Goal: Information Seeking & Learning: Learn about a topic

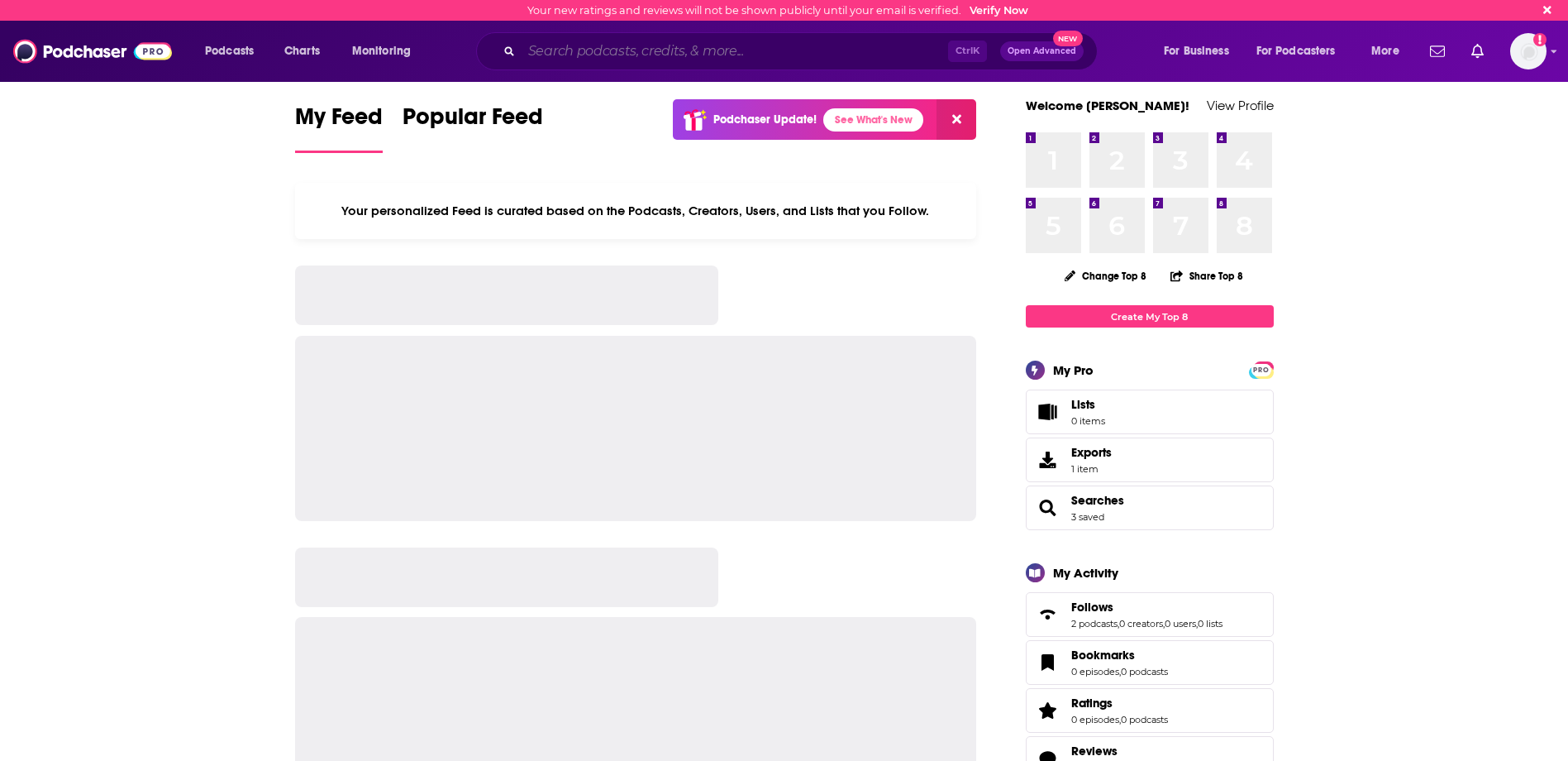
click at [613, 51] on input "Search podcasts, credits, & more..." at bounding box center [734, 52] width 426 height 26
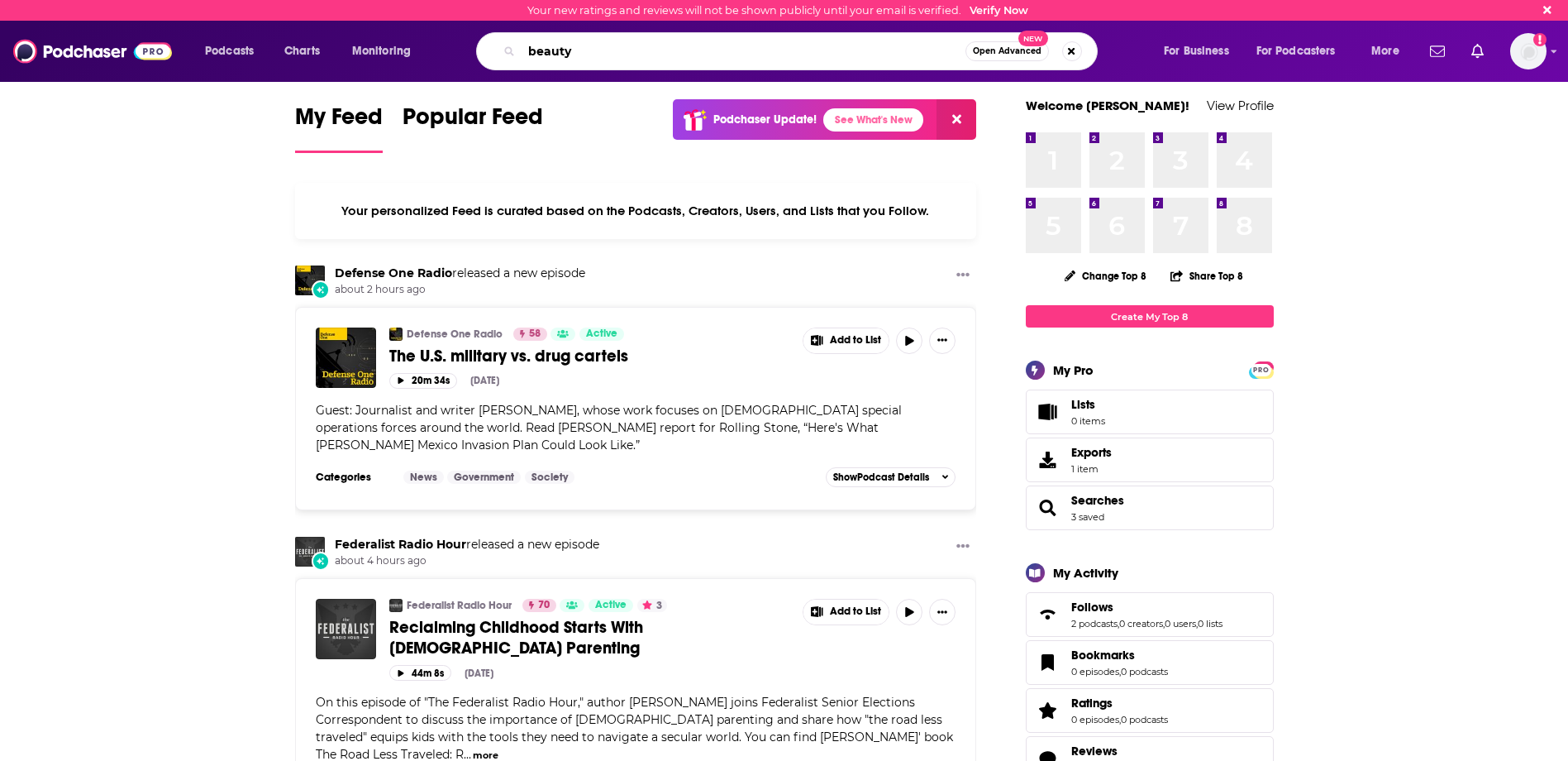
type input "beauty"
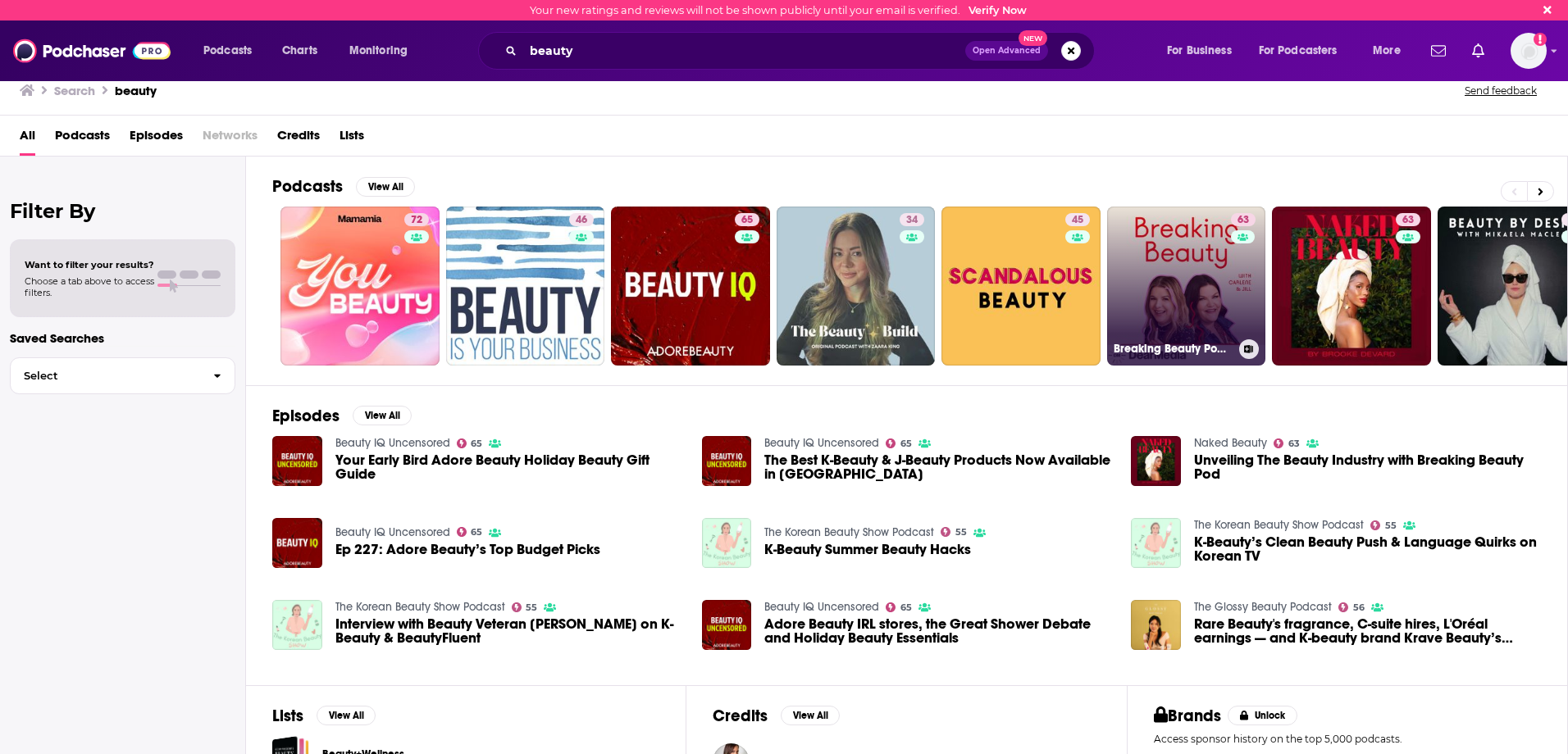
click at [1229, 303] on link "63 Breaking Beauty Podcast" at bounding box center [1186, 285] width 159 height 159
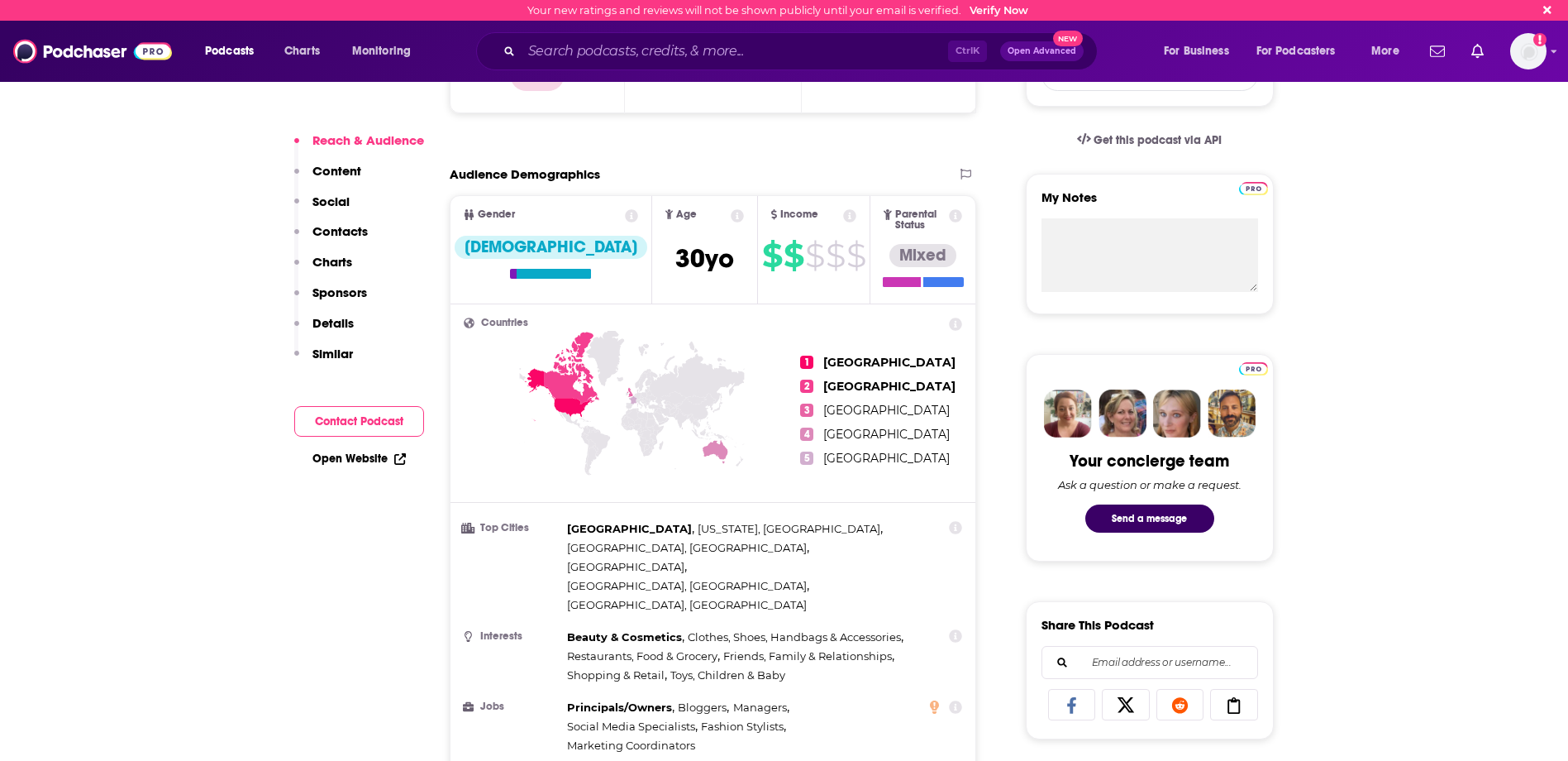
scroll to position [497, 0]
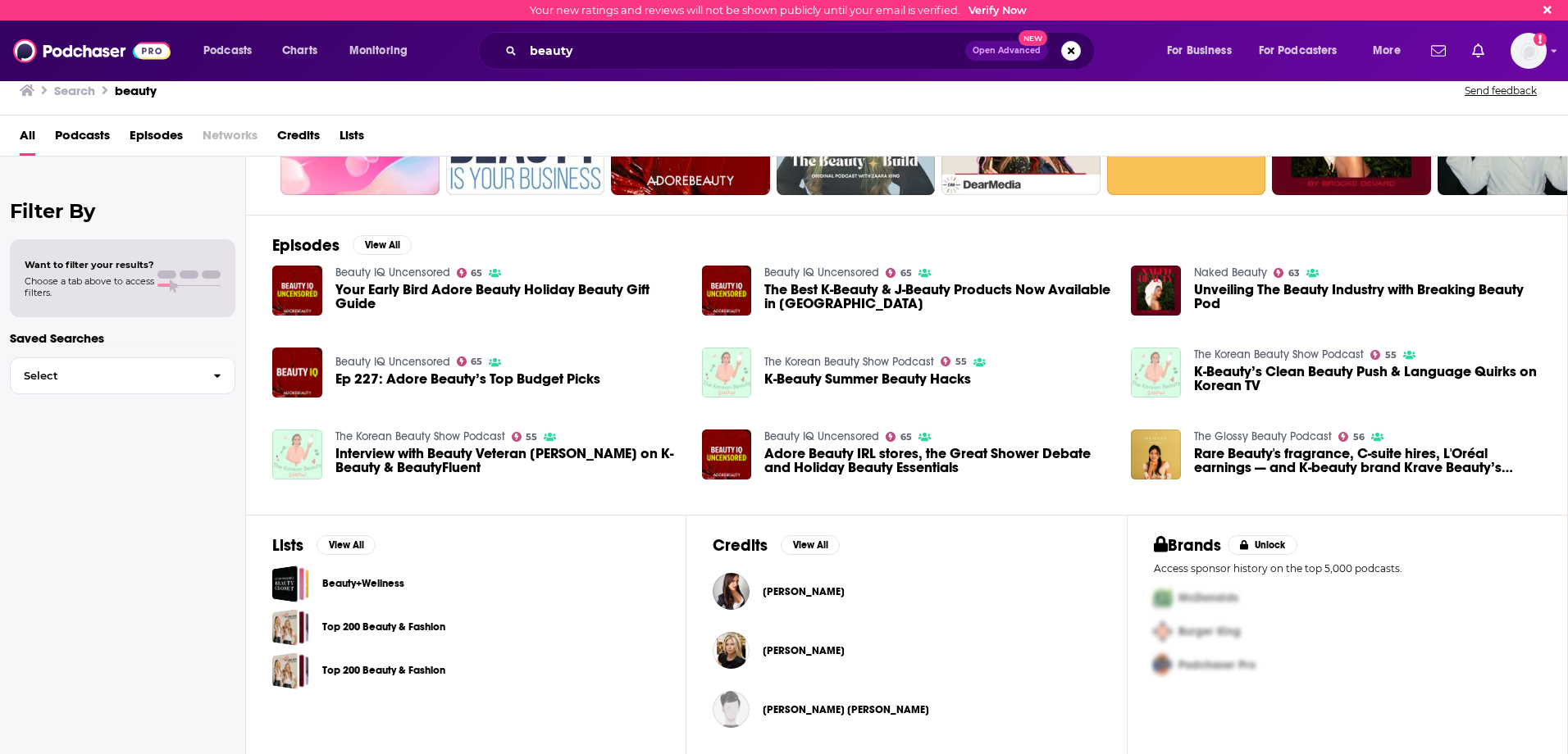
scroll to position [172, 0]
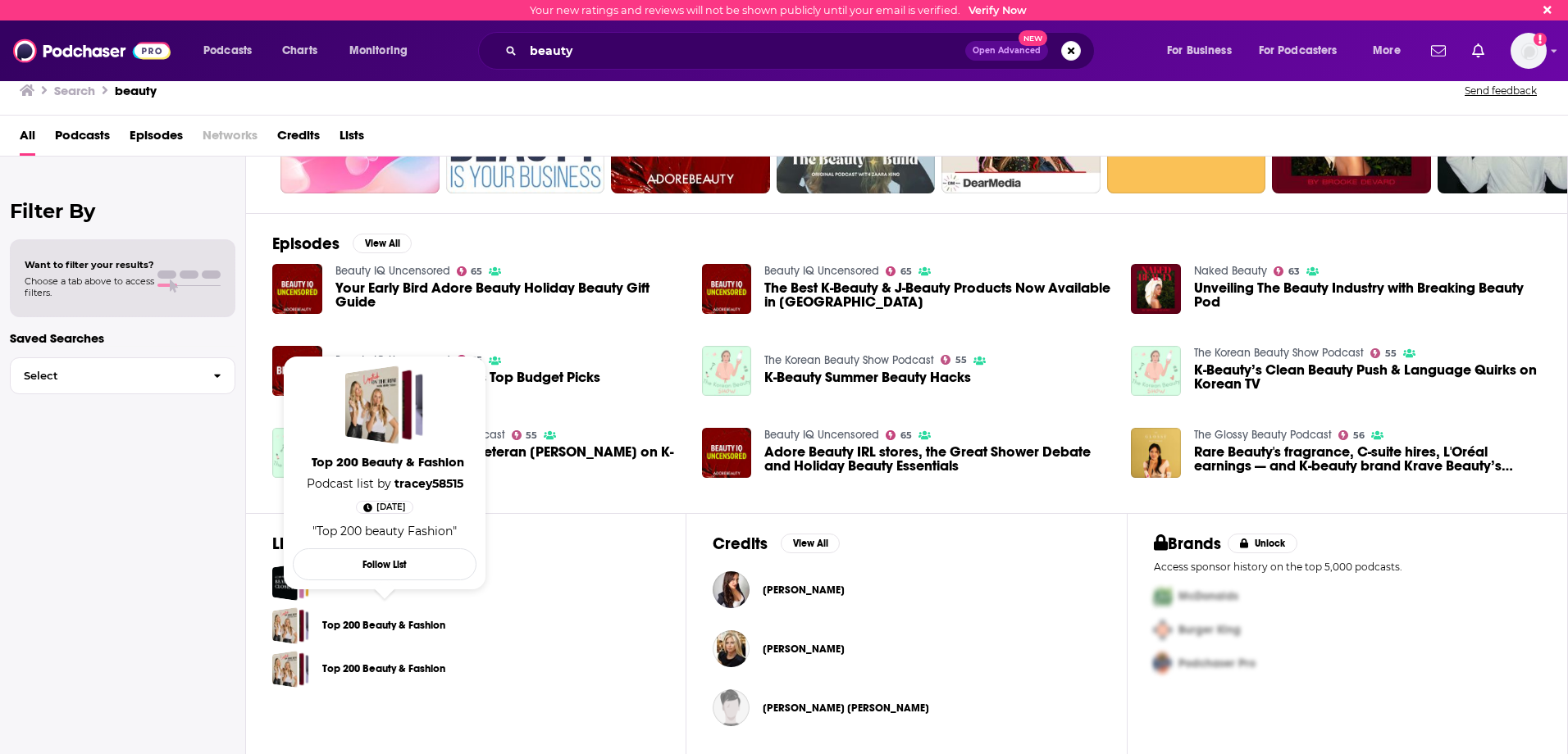
click at [387, 631] on link "Top 200 Beauty & Fashion" at bounding box center [384, 625] width 123 height 18
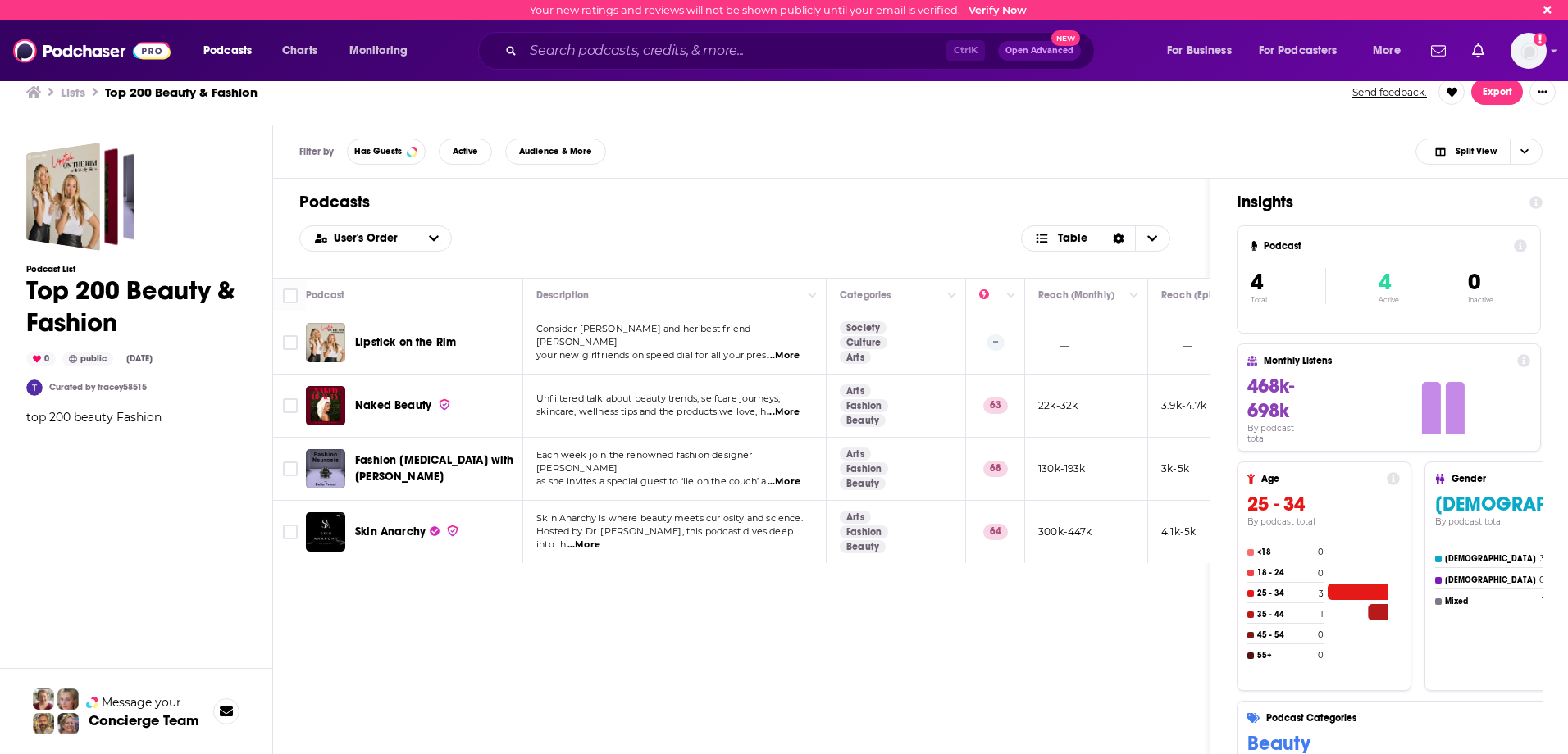
click at [791, 415] on span "...More" at bounding box center [782, 412] width 33 height 13
click at [580, 653] on div "Podcasts User's Order Table Podcast Description Categories Reach (Monthly) Reac…" at bounding box center [741, 530] width 937 height 705
click at [412, 342] on span "Lipstick on the Rim" at bounding box center [405, 342] width 101 height 14
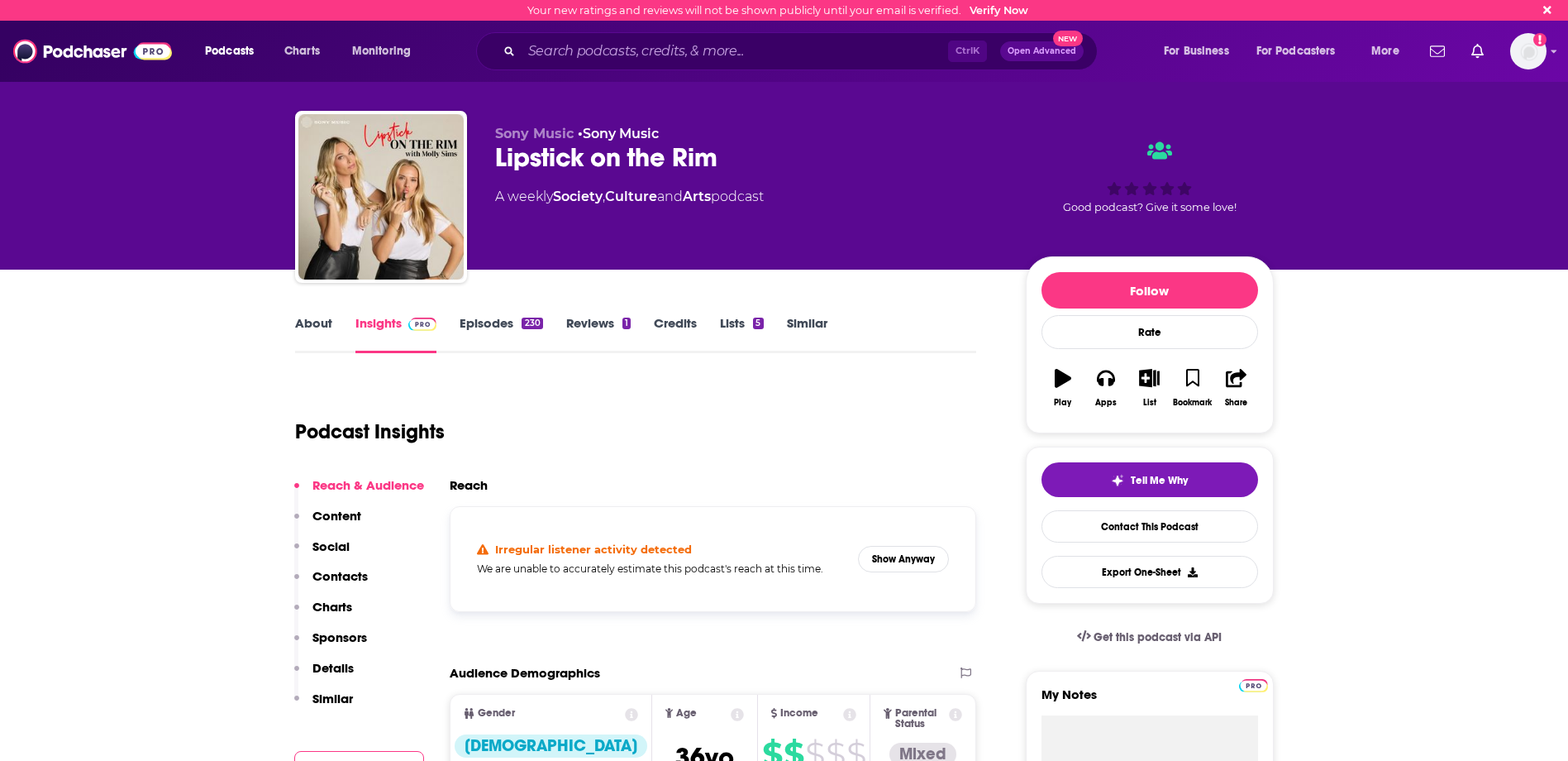
click at [317, 338] on link "About" at bounding box center [314, 334] width 37 height 38
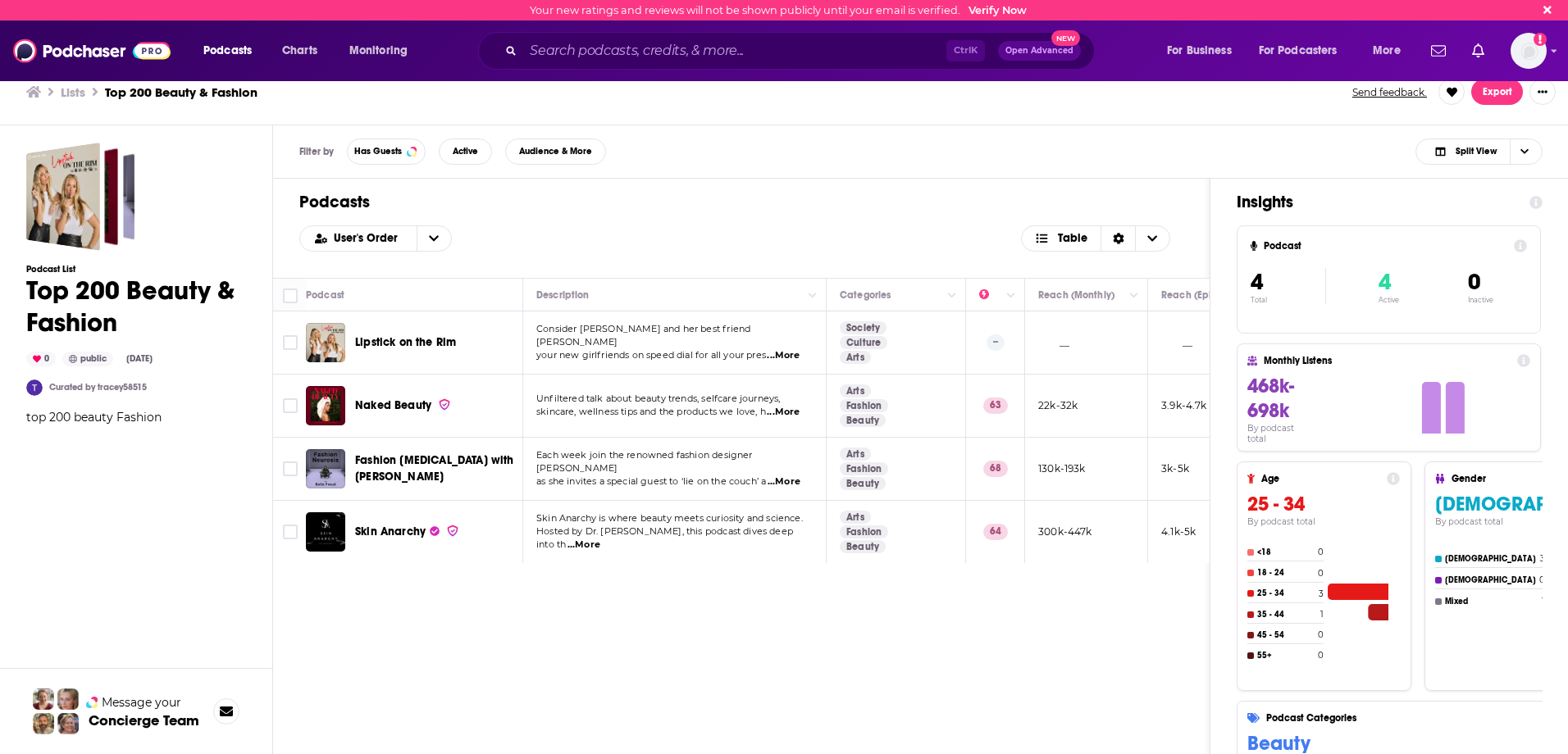
click at [560, 633] on div "Podcasts User's Order Table Podcast Description Categories Reach (Monthly) Reac…" at bounding box center [741, 530] width 937 height 705
drag, startPoint x: 429, startPoint y: 465, endPoint x: 368, endPoint y: 464, distance: 61.0
click at [368, 464] on span "Fashion [MEDICAL_DATA] with [PERSON_NAME]" at bounding box center [434, 468] width 159 height 31
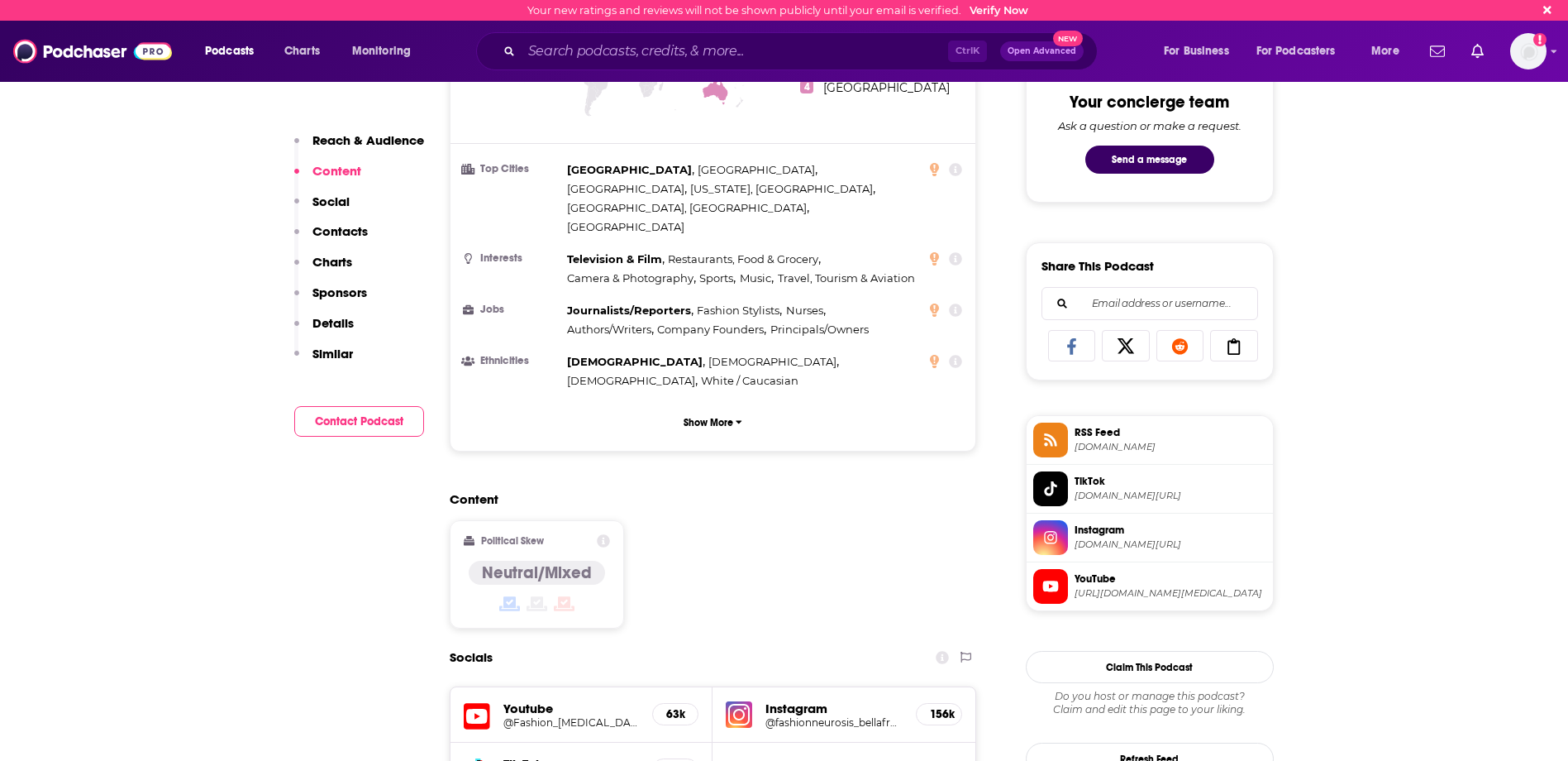
scroll to position [828, 0]
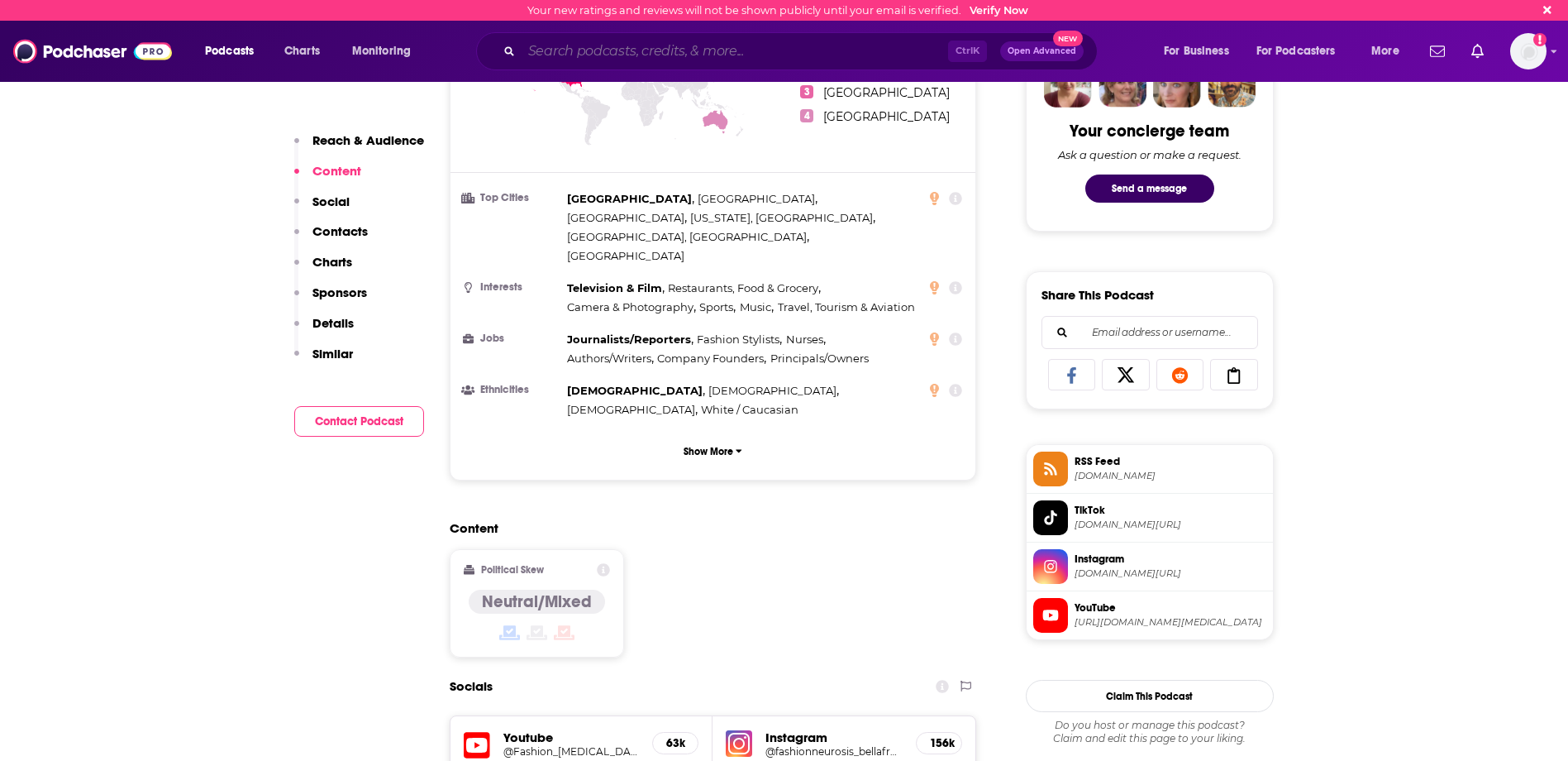
click at [736, 52] on input "Search podcasts, credits, & more..." at bounding box center [734, 52] width 426 height 26
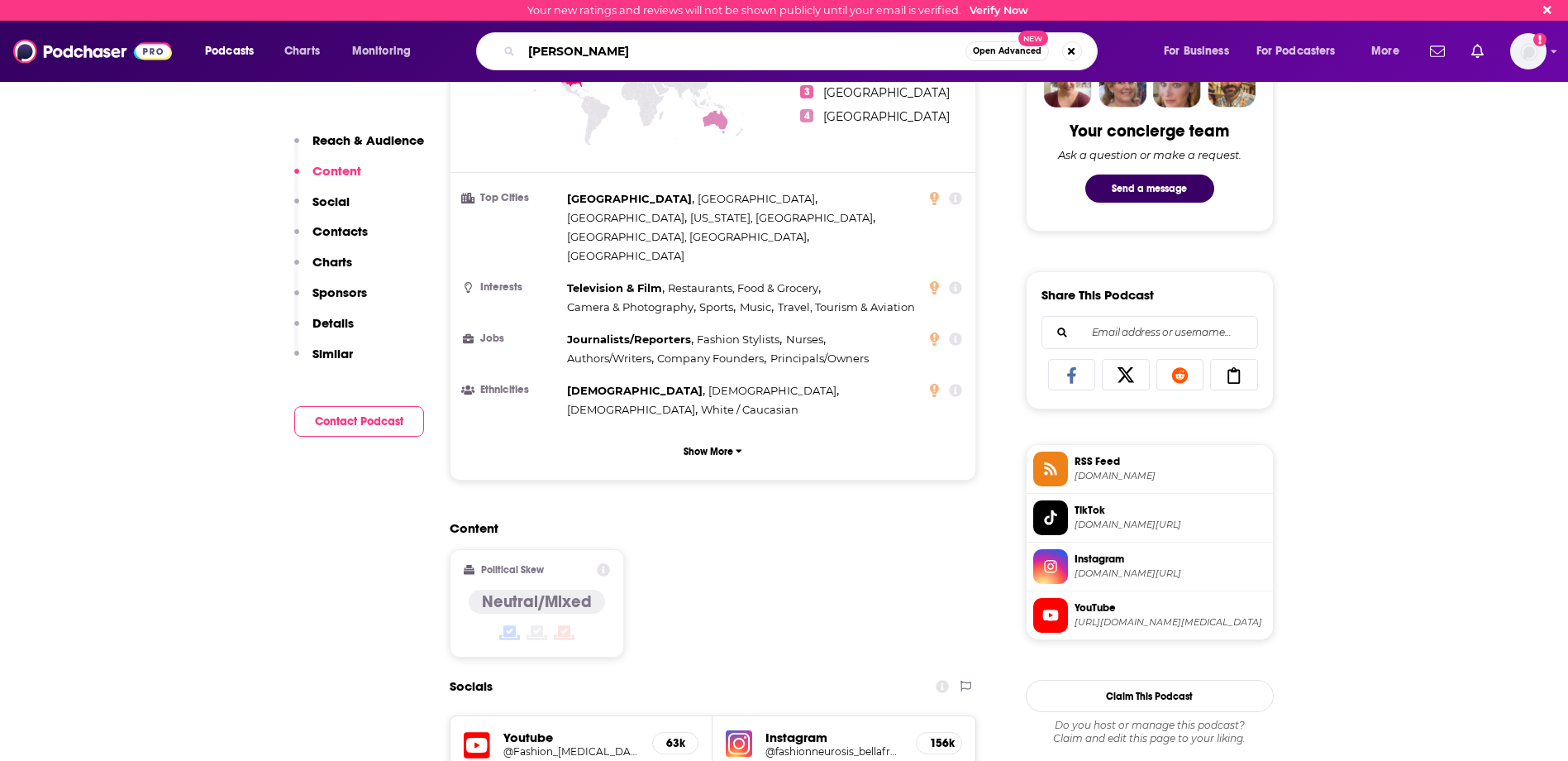
type input "[PERSON_NAME]"
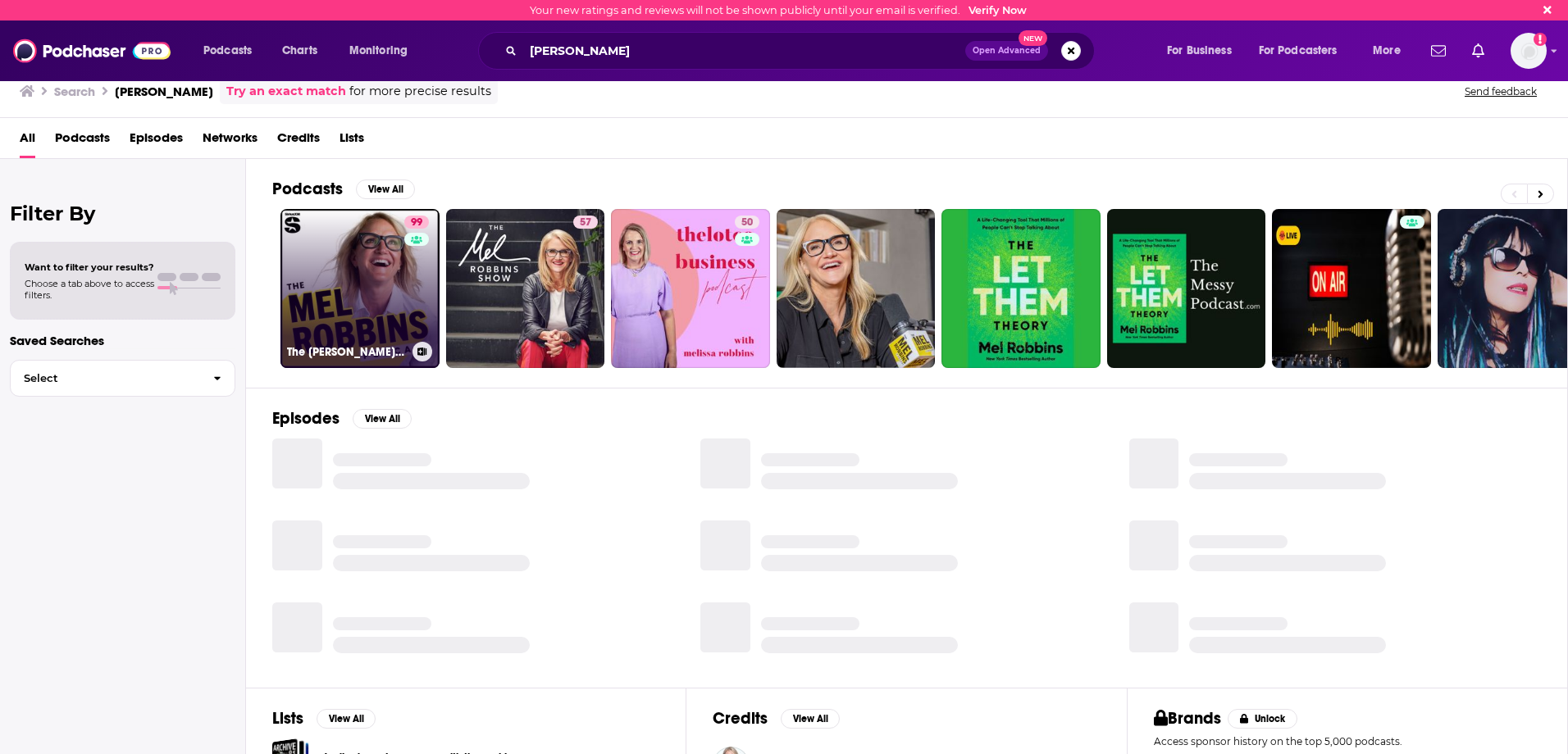
click at [395, 271] on link "99 The [PERSON_NAME] Podcast" at bounding box center [359, 288] width 159 height 159
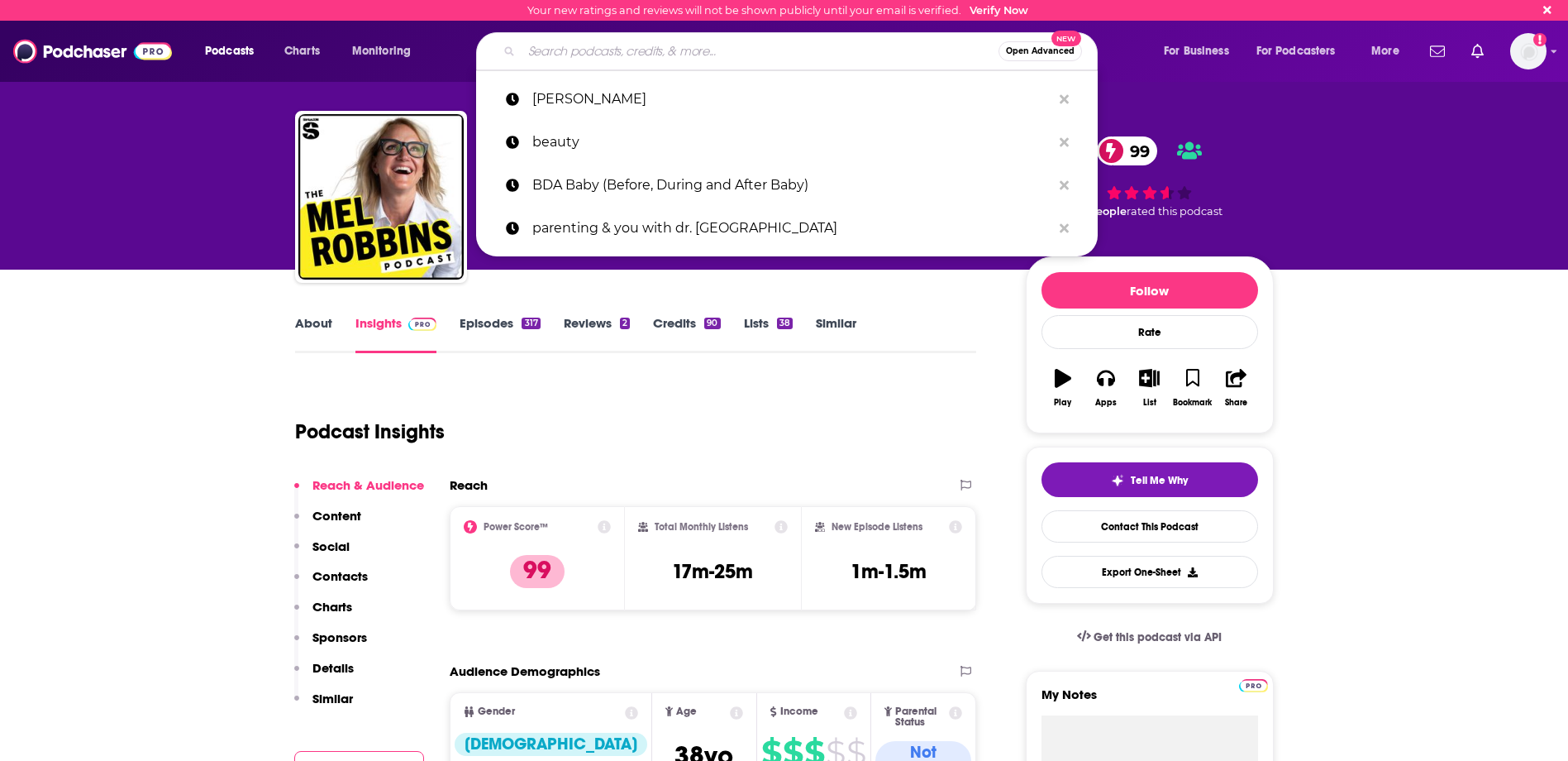
click at [694, 61] on input "Search podcasts, credits, & more..." at bounding box center [760, 52] width 477 height 26
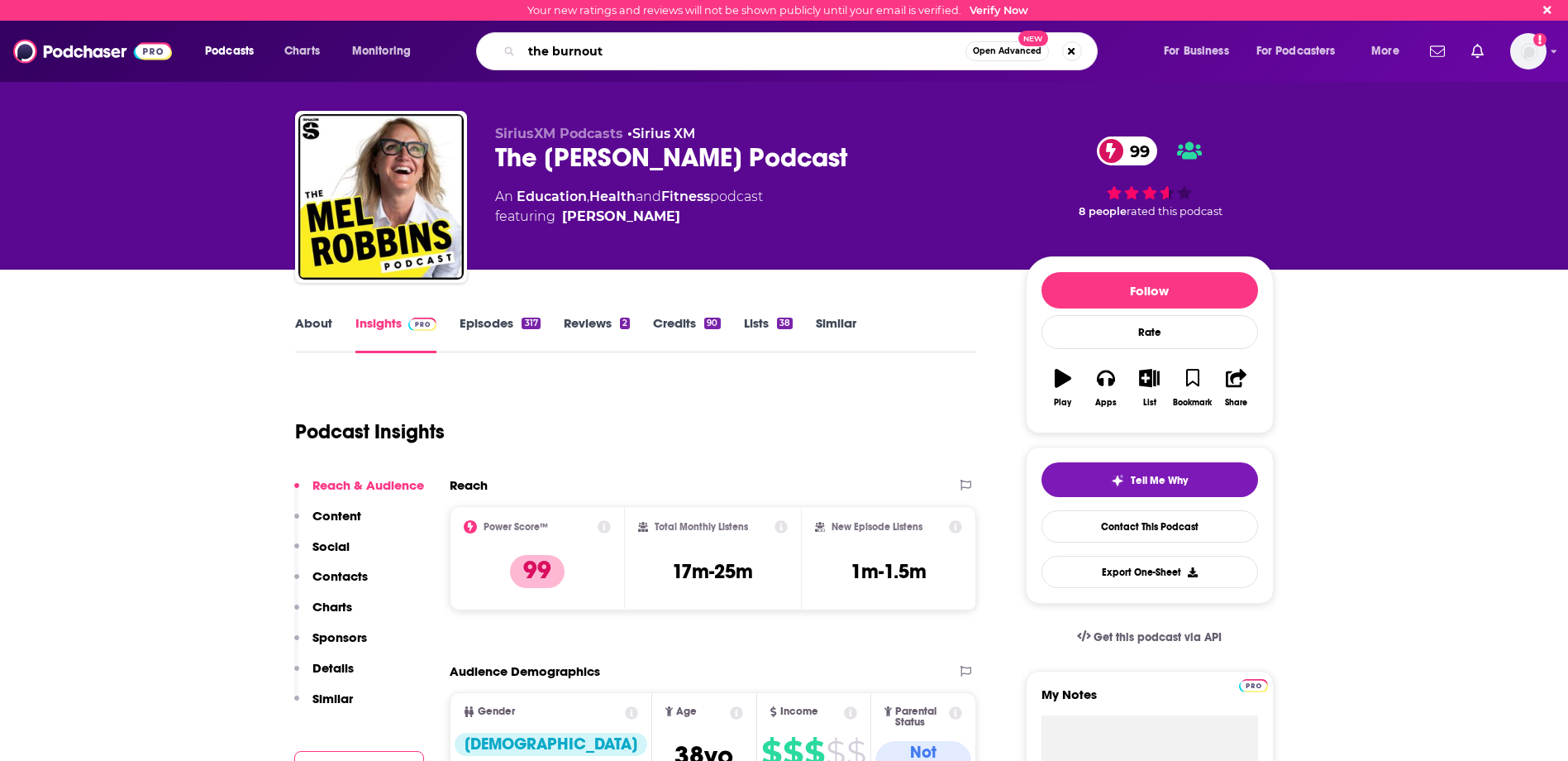
type input "the burnouts"
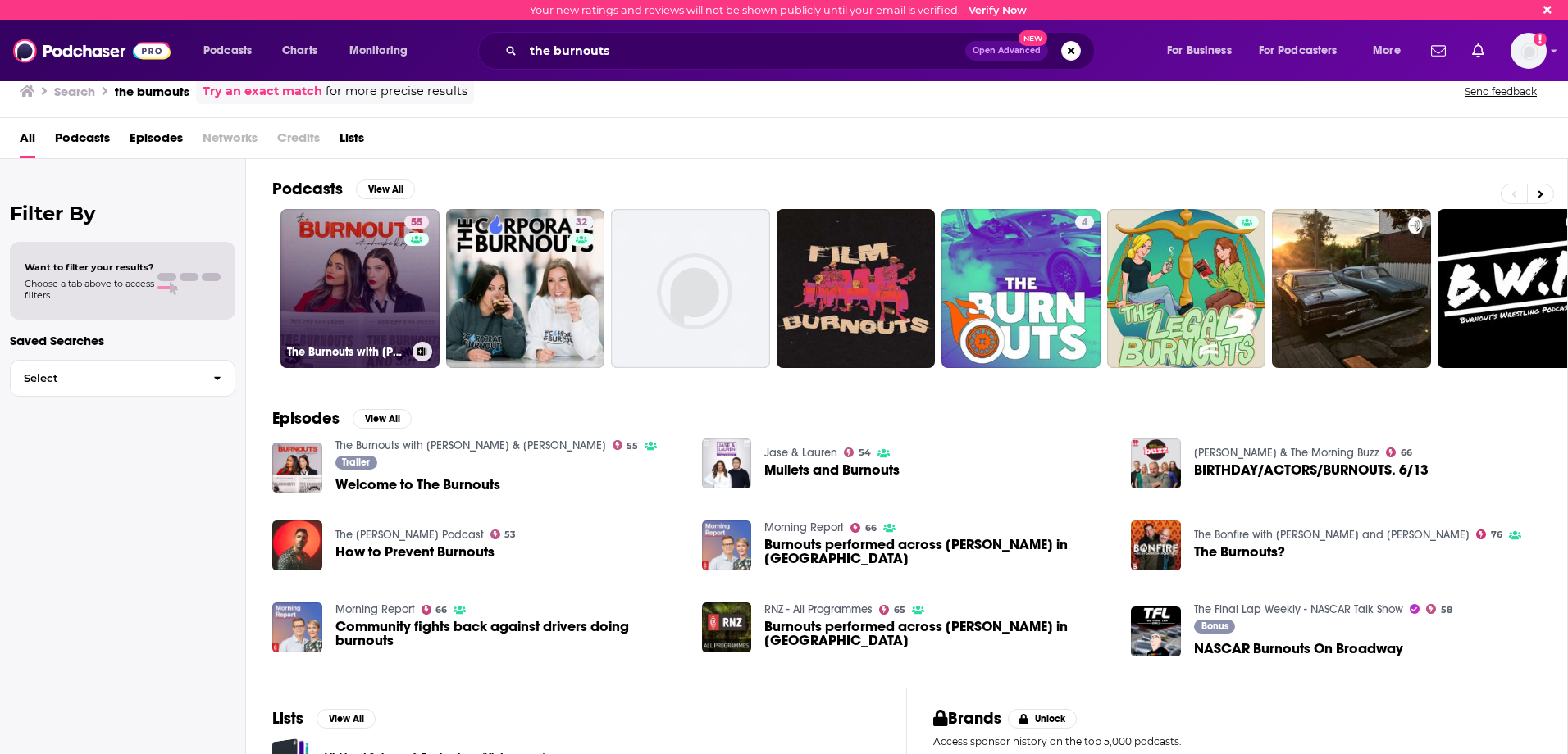
click at [383, 275] on link "55 The Burnouts with [PERSON_NAME] & [PERSON_NAME]" at bounding box center [359, 288] width 159 height 159
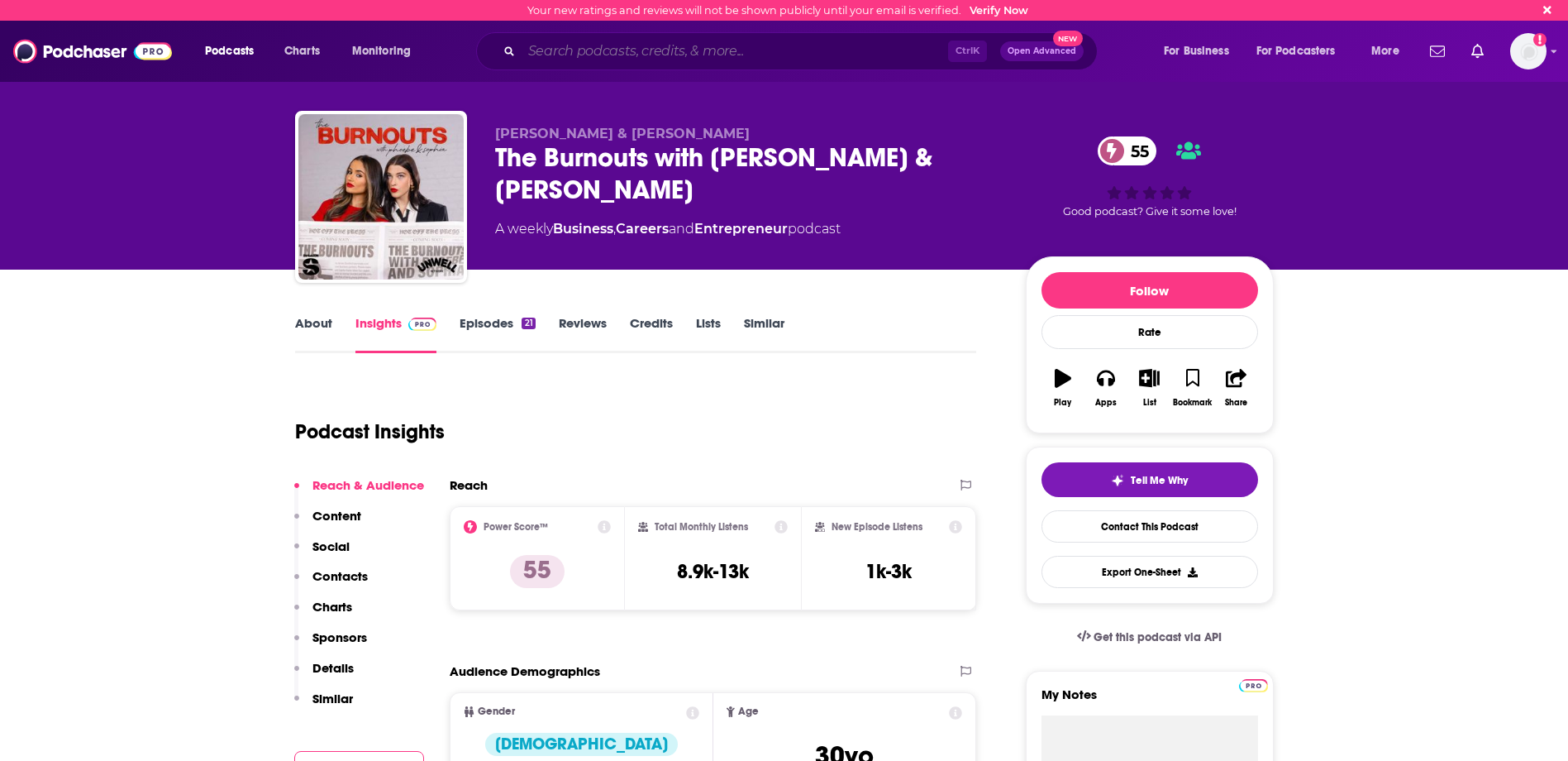
click at [729, 64] on input "Search podcasts, credits, & more..." at bounding box center [734, 52] width 426 height 26
click at [826, 459] on div "Podcast Insights" at bounding box center [629, 422] width 669 height 84
click at [764, 40] on input "Search podcasts, credits, & more..." at bounding box center [734, 52] width 426 height 26
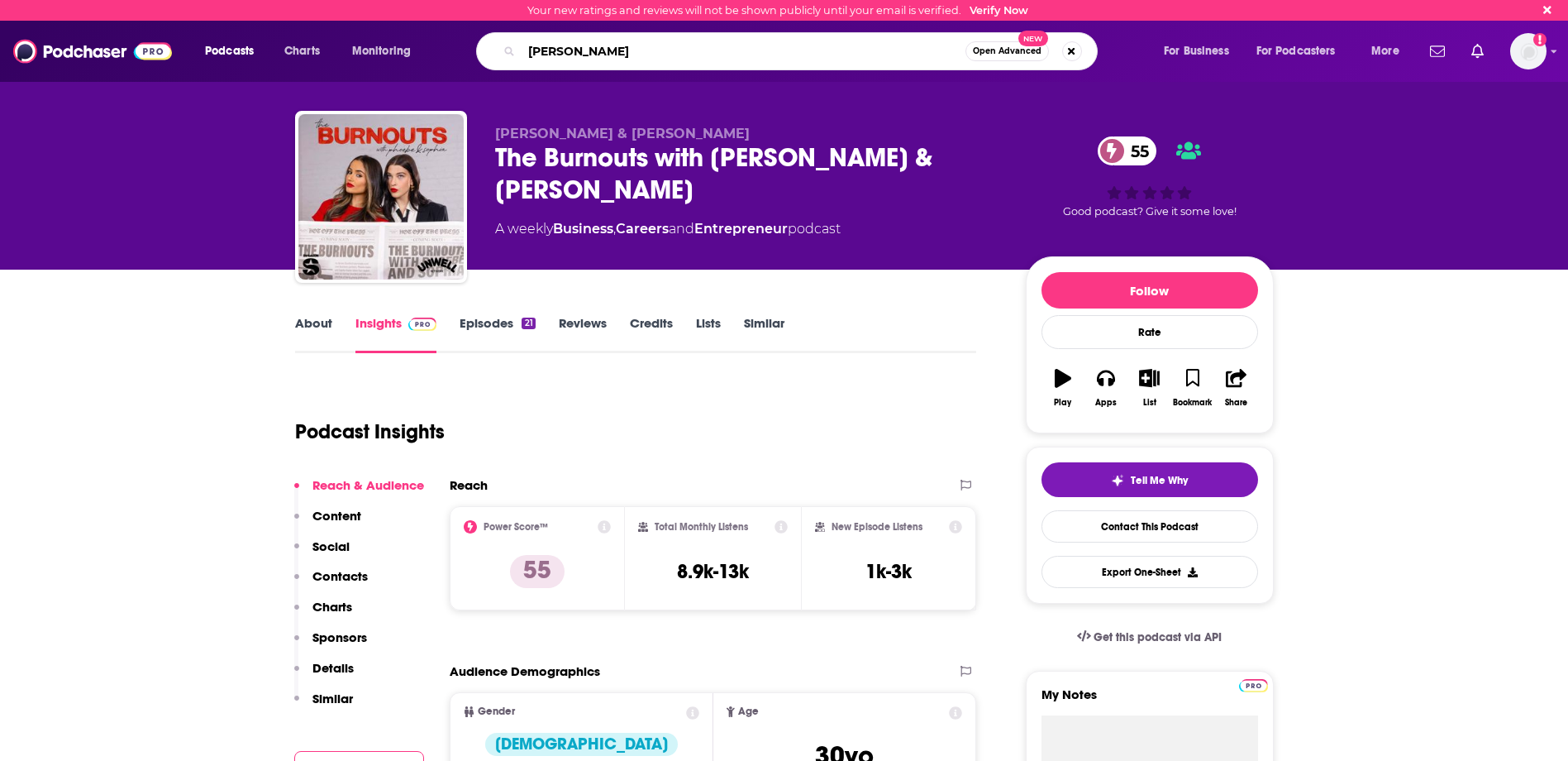
type input "[PERSON_NAME]"
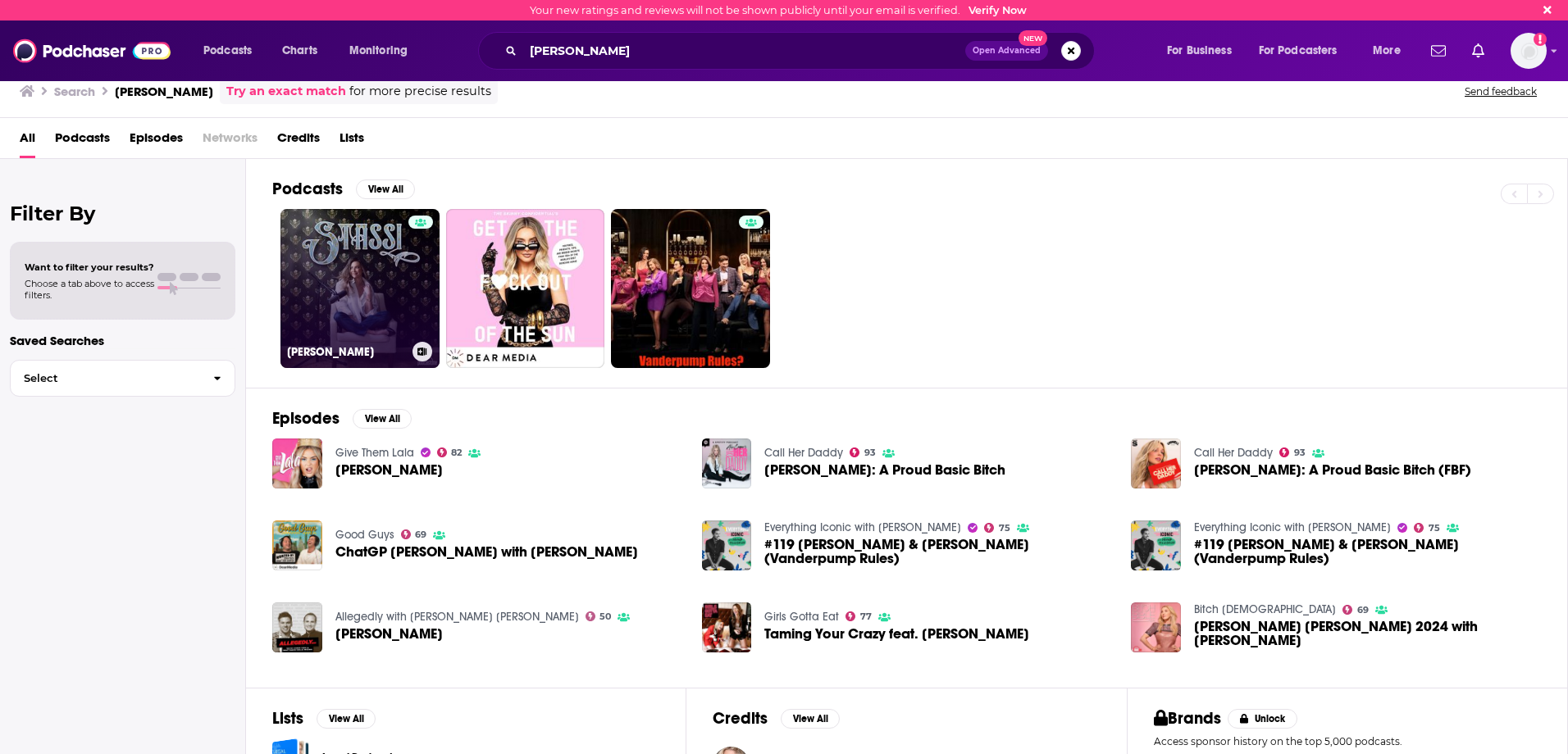
click at [372, 294] on link "[PERSON_NAME]" at bounding box center [359, 288] width 159 height 159
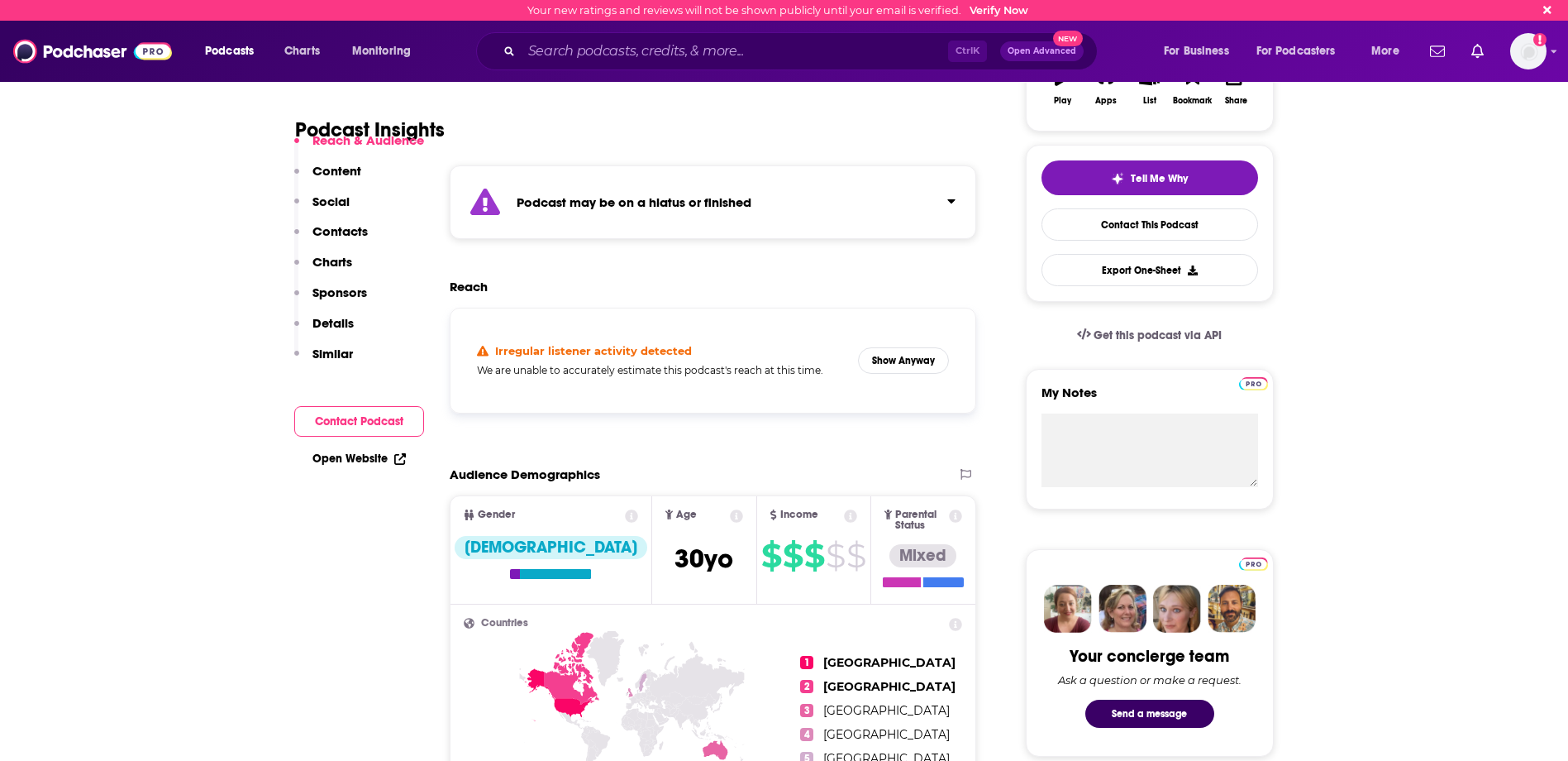
scroll to position [331, 0]
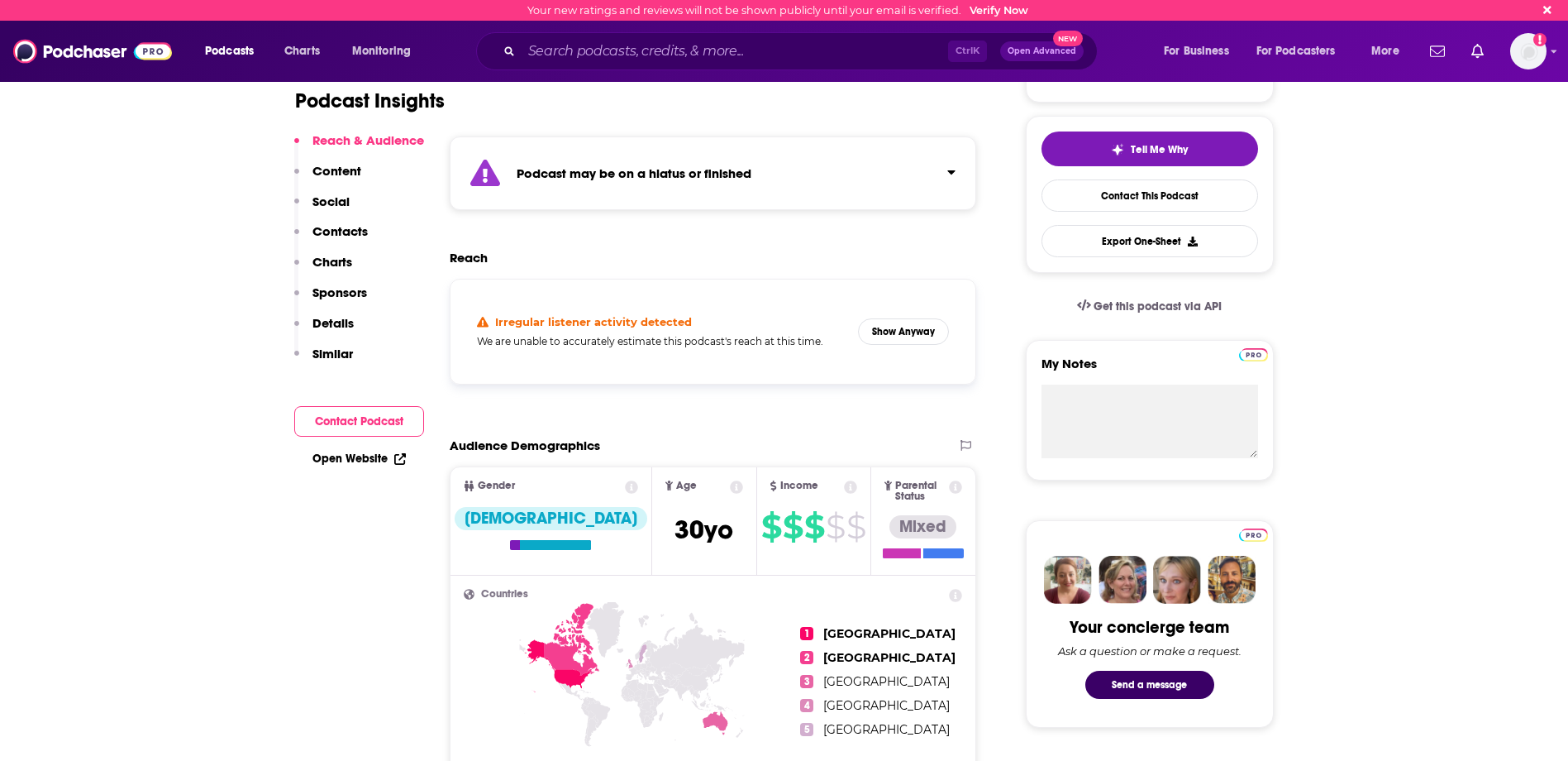
click at [820, 180] on div "Podcast may be on a hiatus or finished" at bounding box center [713, 173] width 527 height 74
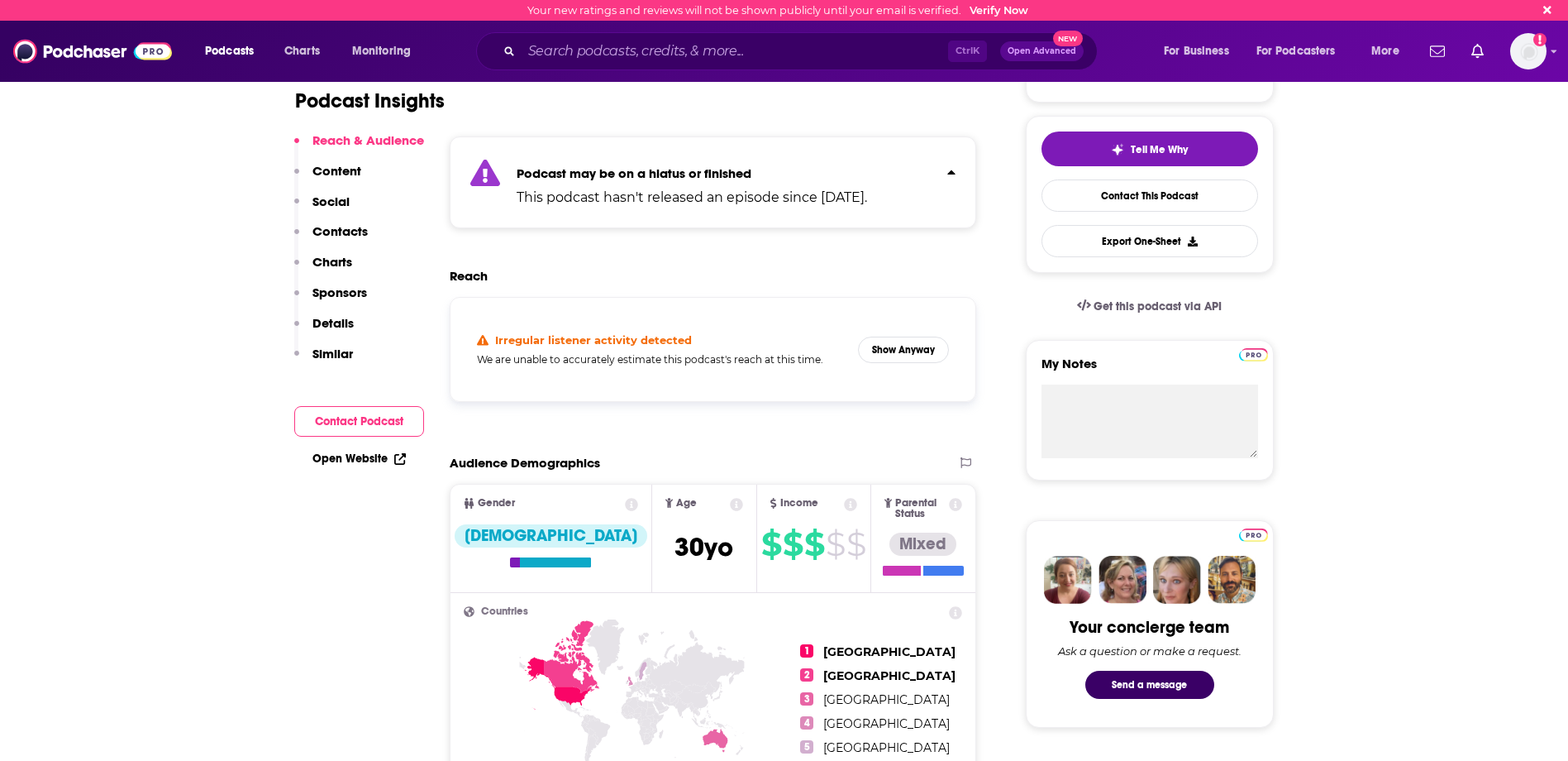
click at [929, 179] on div "Podcast may be on a hiatus or finished This podcast hasn't released an episode …" at bounding box center [713, 183] width 527 height 92
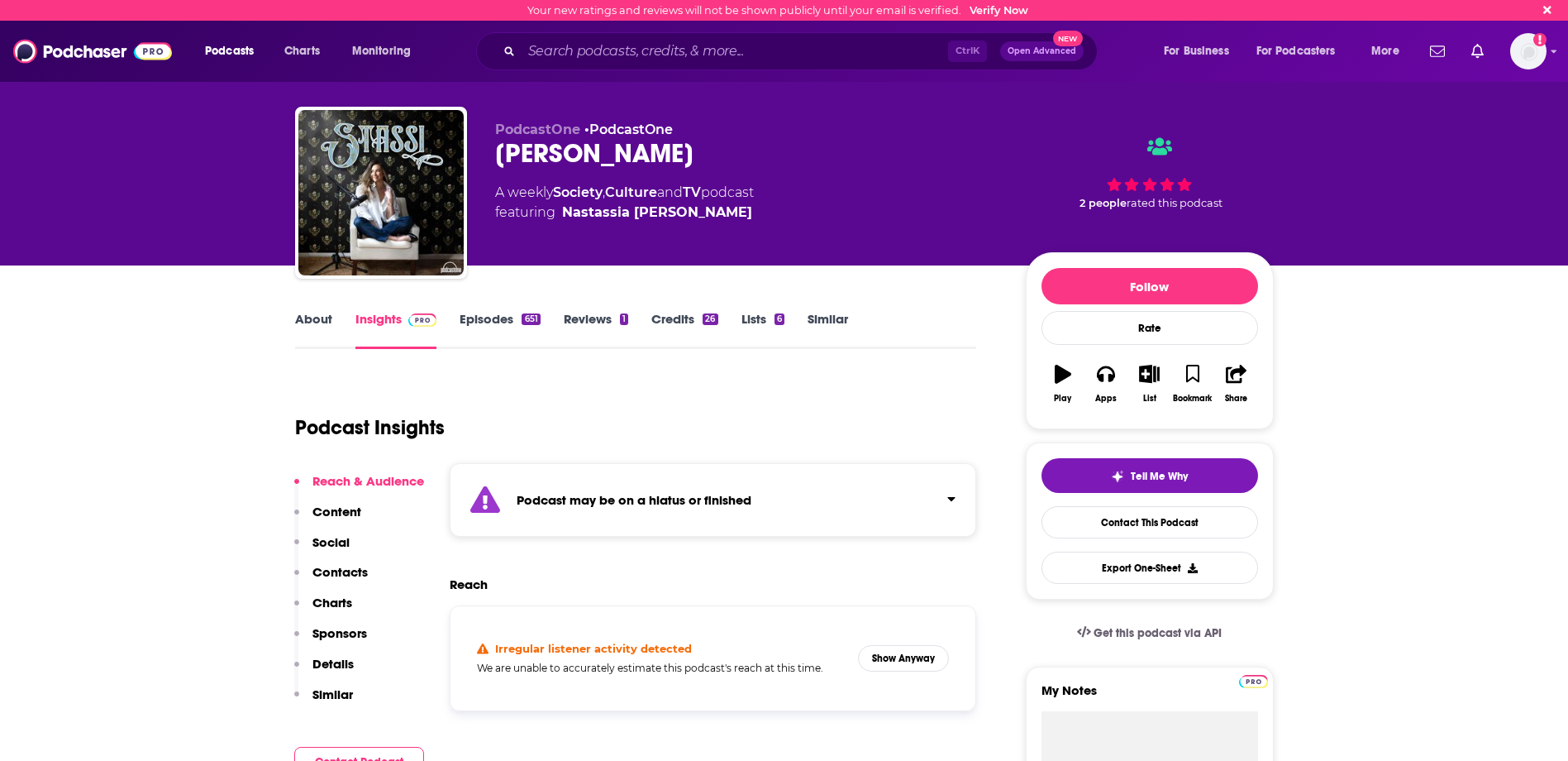
scroll to position [0, 0]
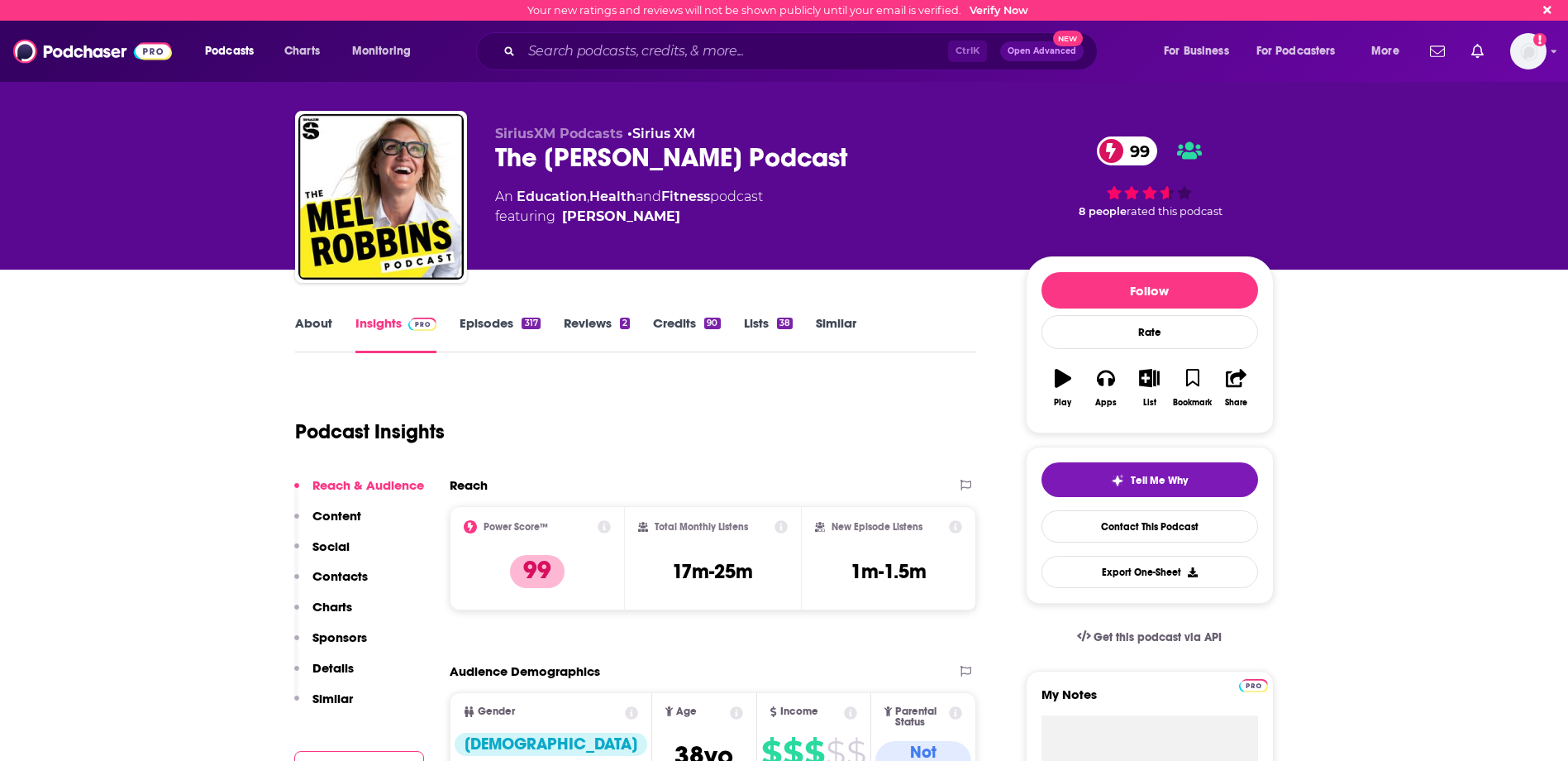
click at [334, 701] on p "Similar" at bounding box center [333, 698] width 40 height 16
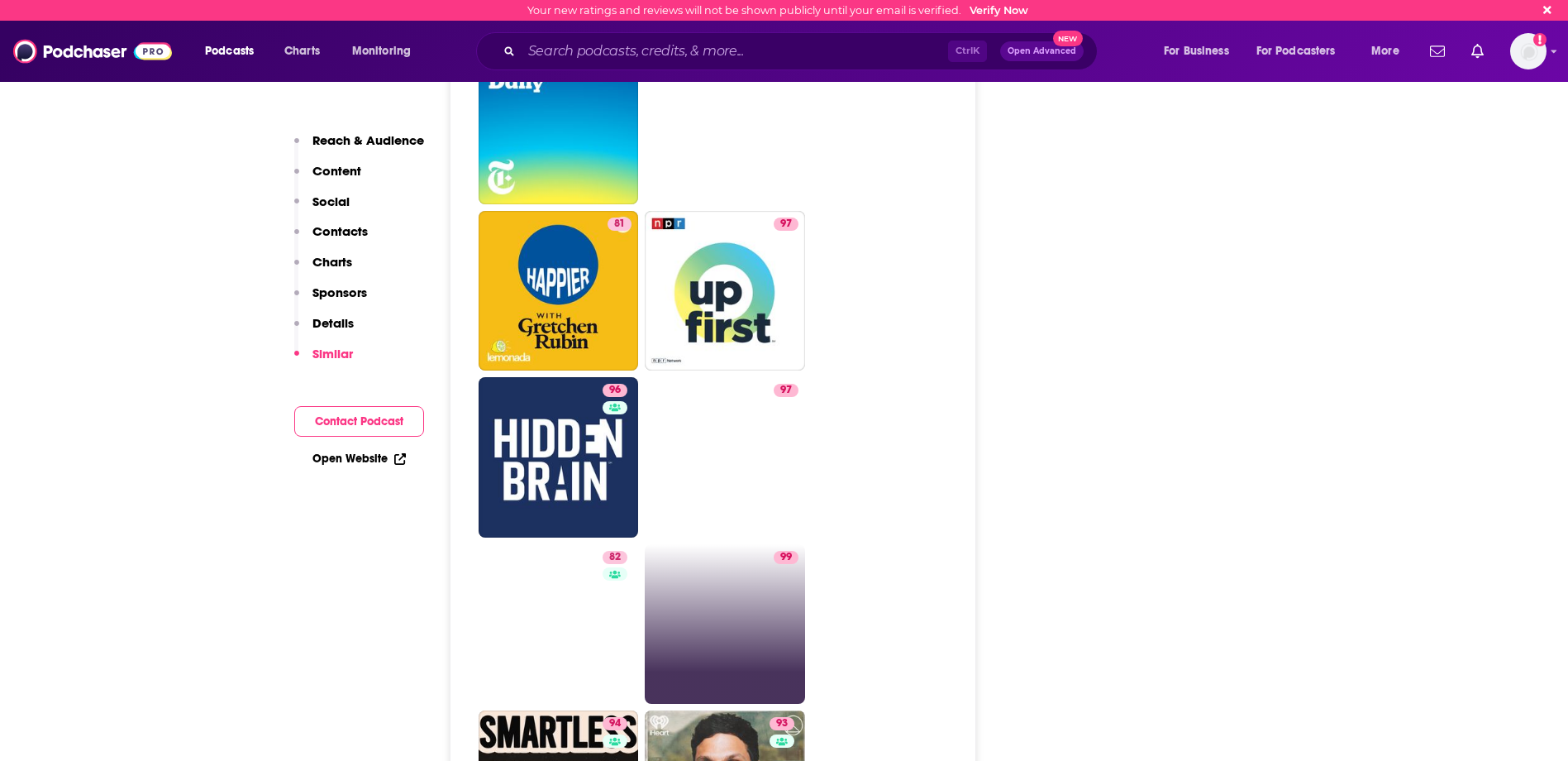
scroll to position [4394, 0]
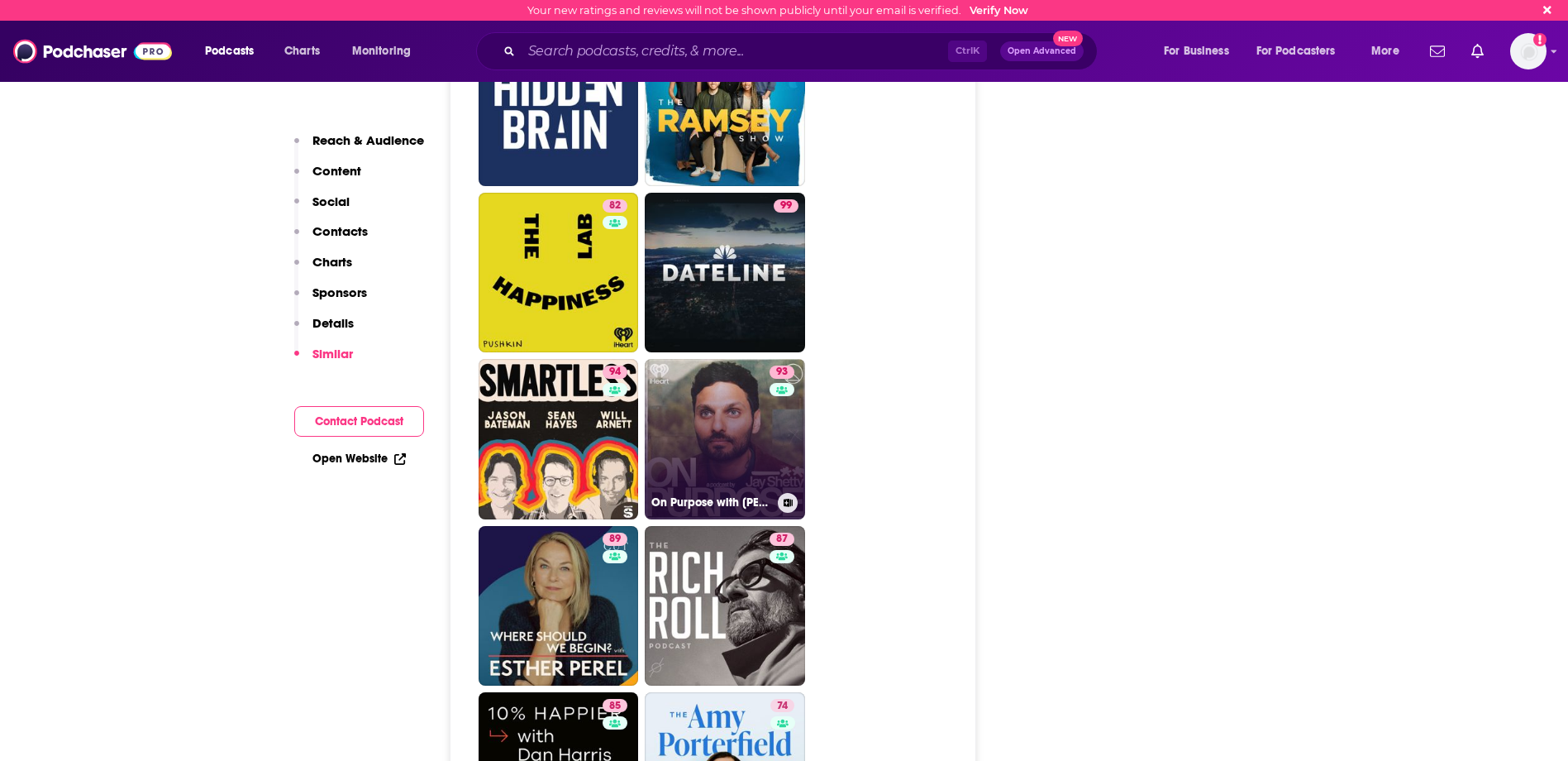
click at [756, 359] on link "93 On Purpose with [PERSON_NAME]" at bounding box center [724, 439] width 160 height 160
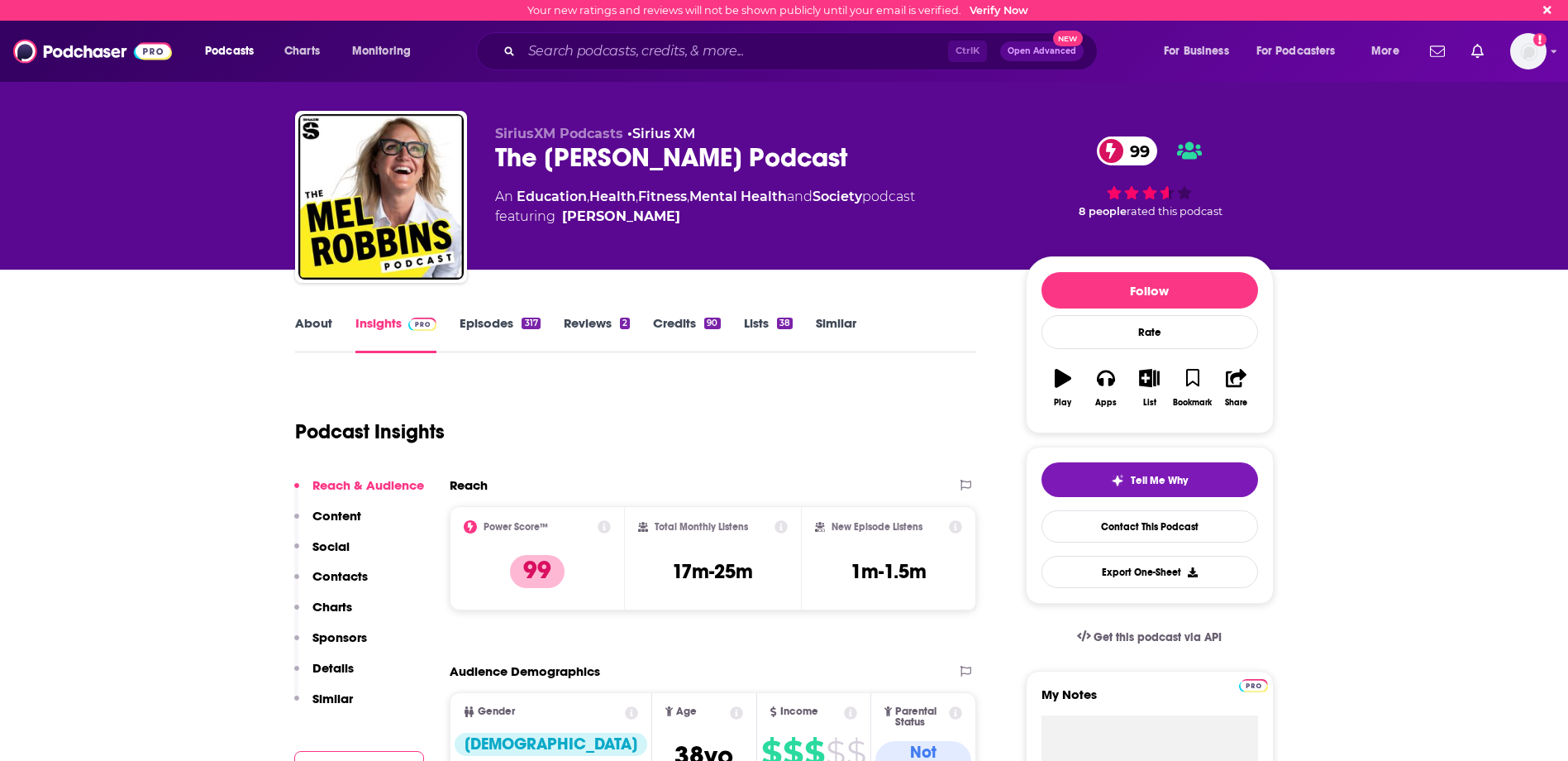
type input "[URL][DOMAIN_NAME][PERSON_NAME]"
click at [680, 58] on input "Search podcasts, credits, & more..." at bounding box center [734, 52] width 426 height 26
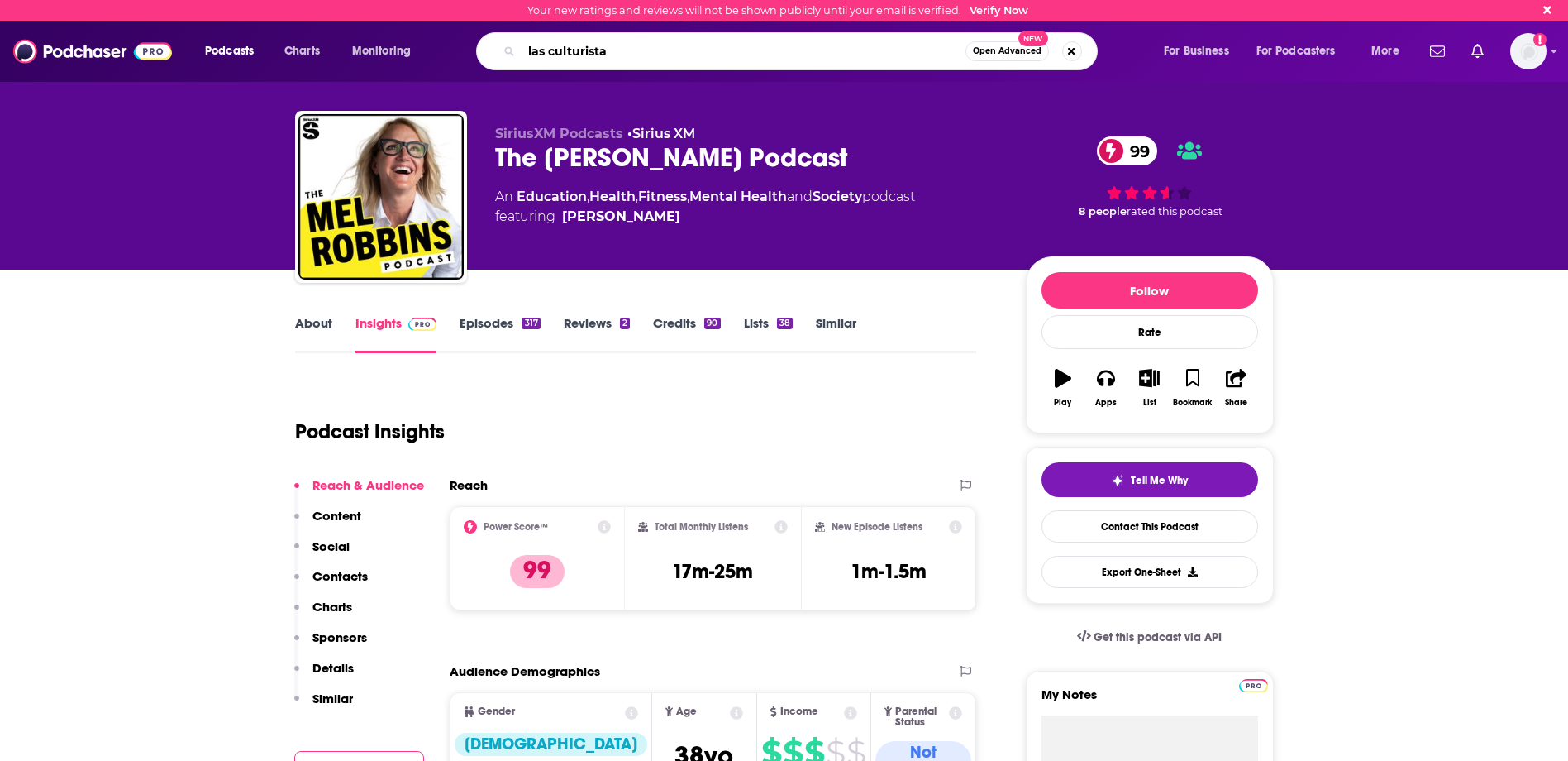
type input "las culturistas"
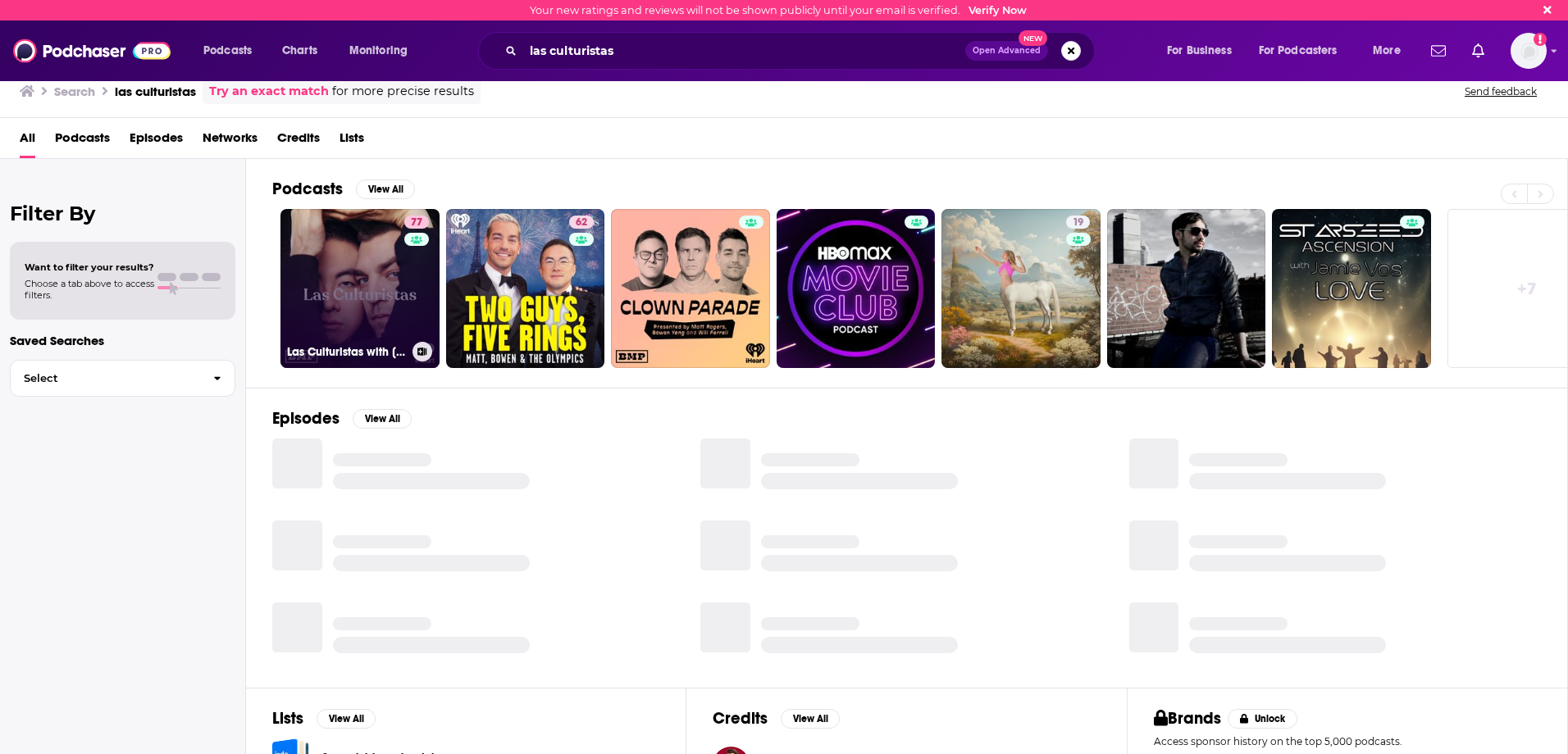
click at [359, 280] on link "77 Las Culturistas with [PERSON_NAME] and [PERSON_NAME]" at bounding box center [359, 288] width 159 height 159
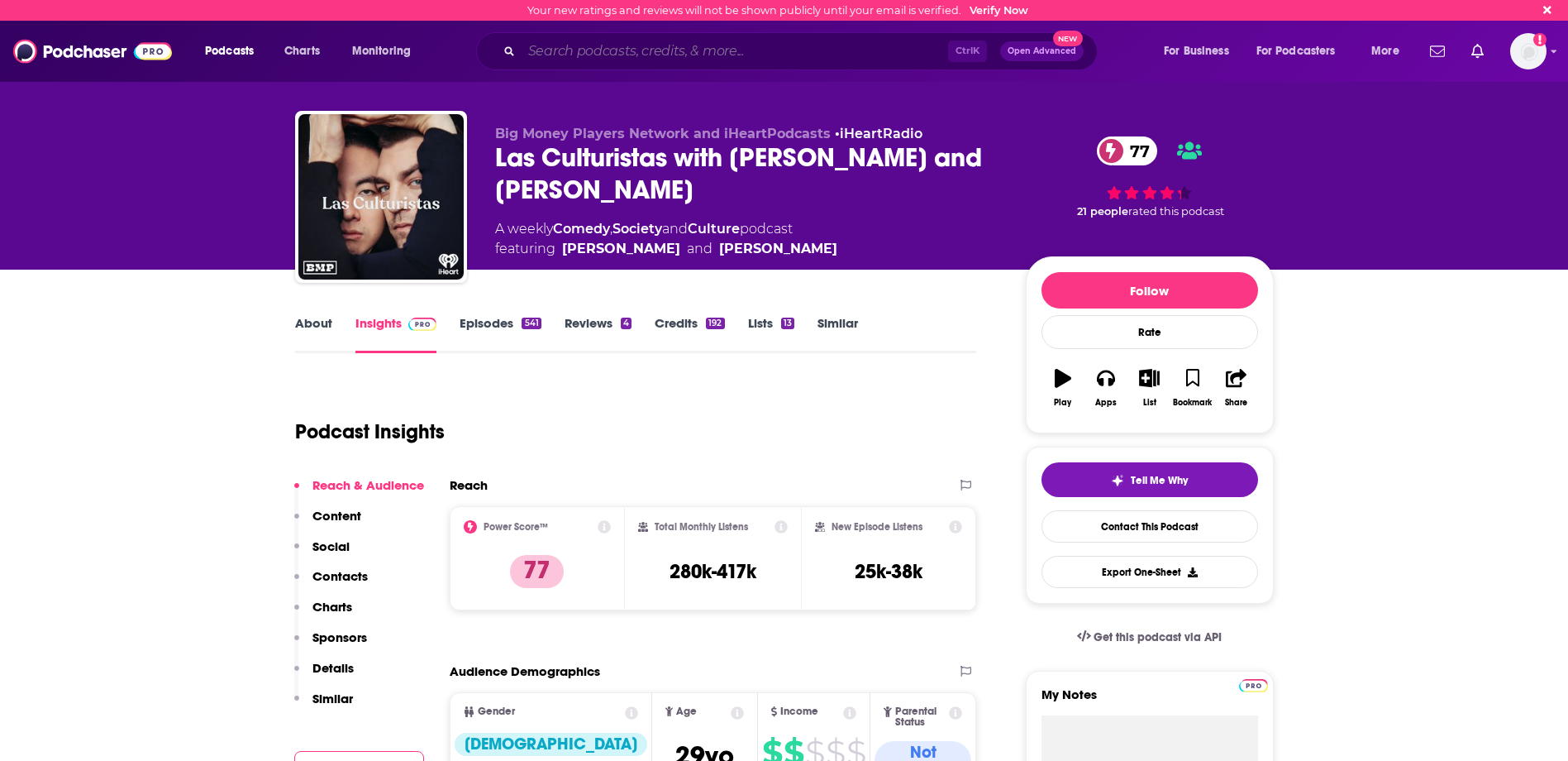
click at [679, 52] on input "Search podcasts, credits, & more..." at bounding box center [734, 52] width 426 height 26
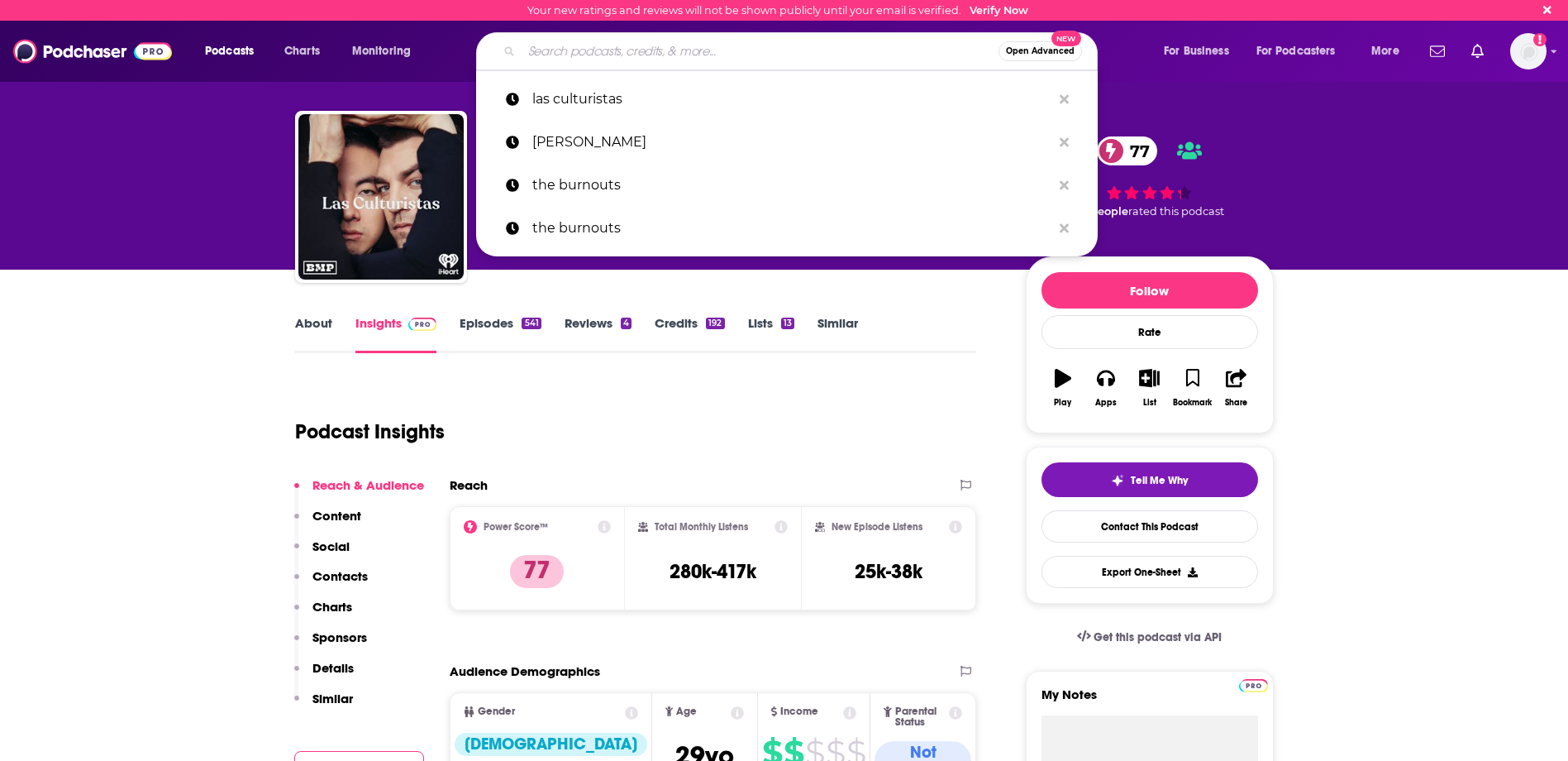
click at [723, 434] on div "Podcast Insights" at bounding box center [629, 422] width 669 height 84
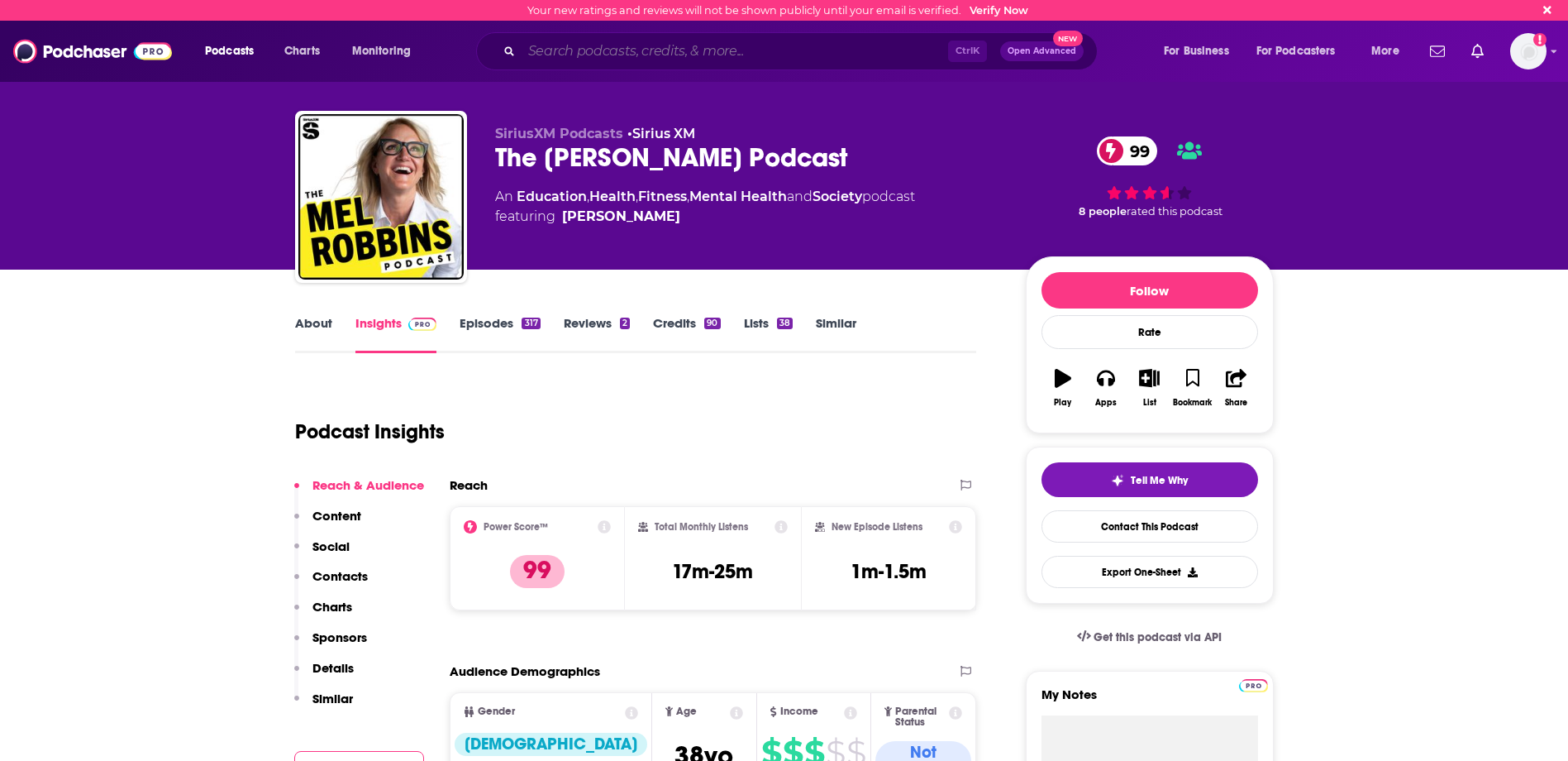
click at [695, 60] on input "Search podcasts, credits, & more..." at bounding box center [734, 52] width 426 height 26
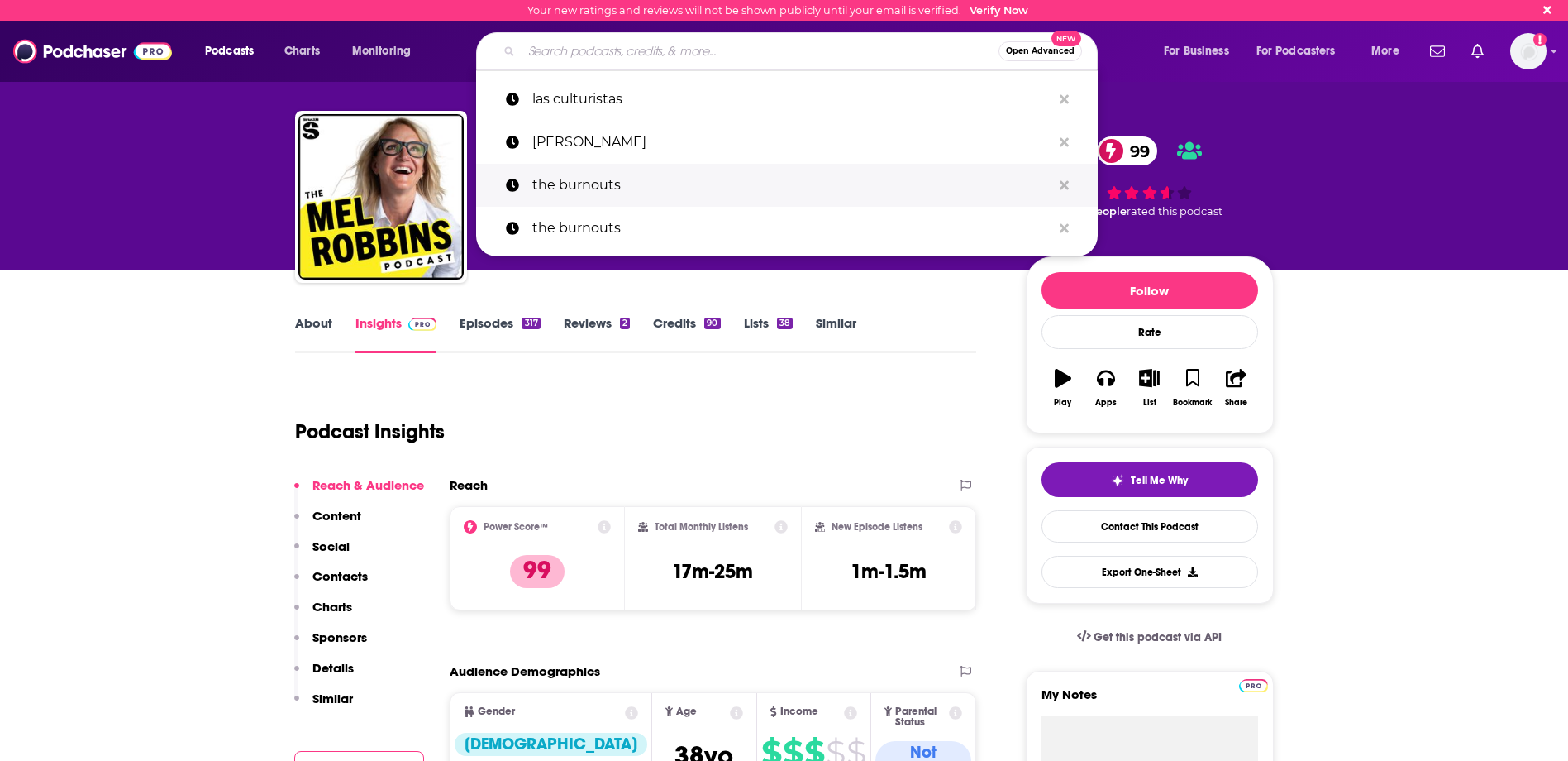
click at [679, 198] on p "the burnouts" at bounding box center [791, 186] width 519 height 43
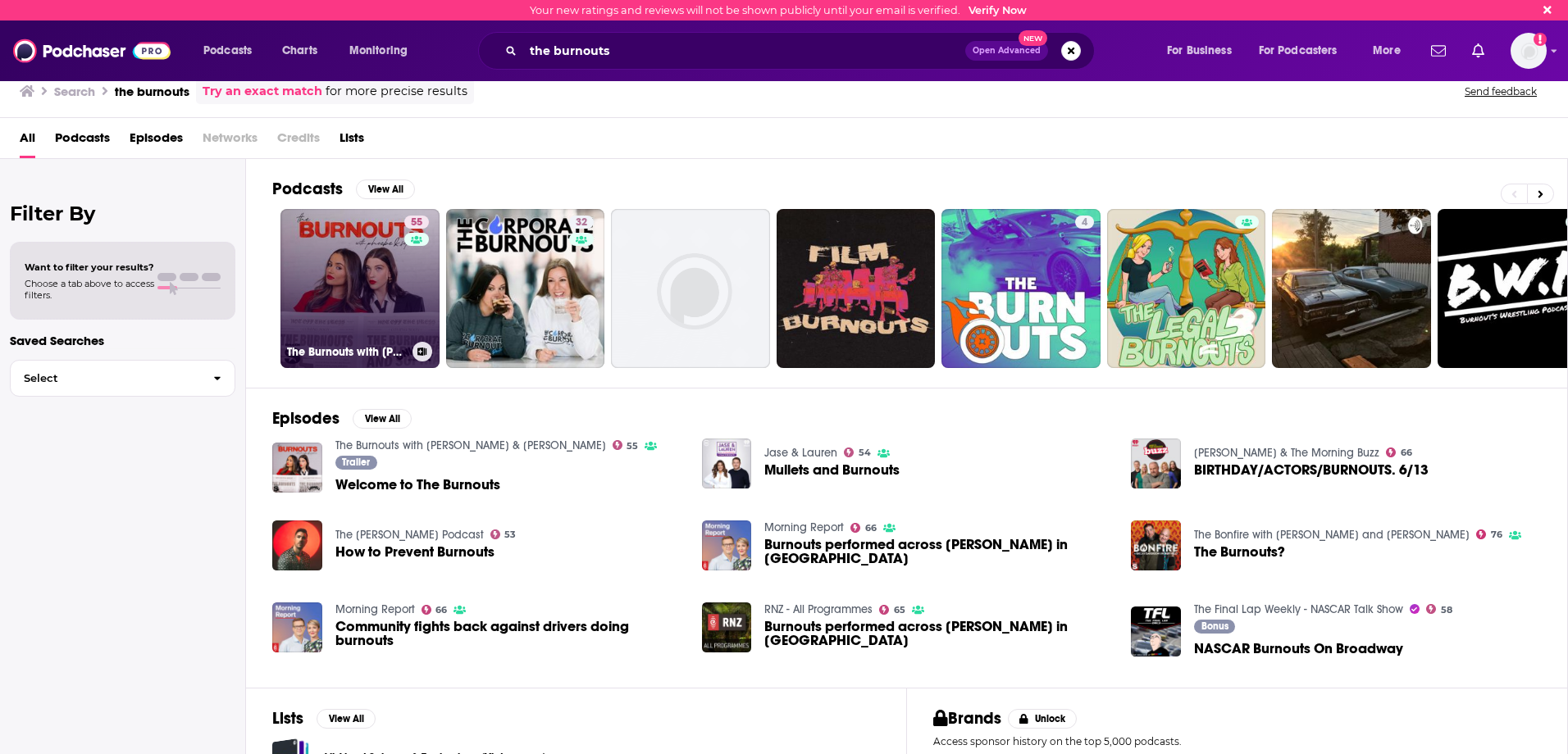
click at [401, 318] on link "55 The Burnouts with [PERSON_NAME] & [PERSON_NAME]" at bounding box center [359, 288] width 159 height 159
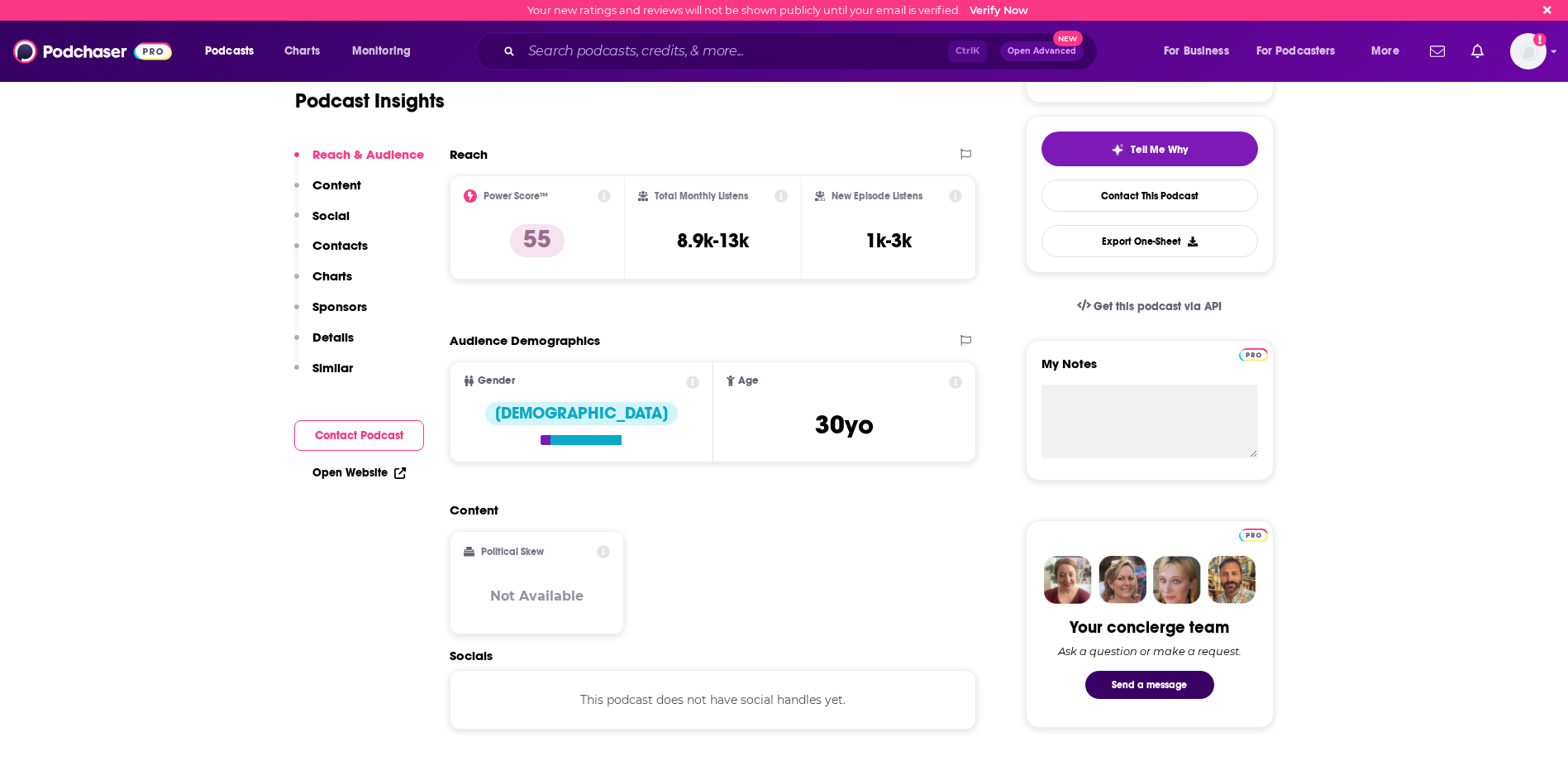
scroll to position [248, 0]
